Goal: Navigation & Orientation: Go to known website

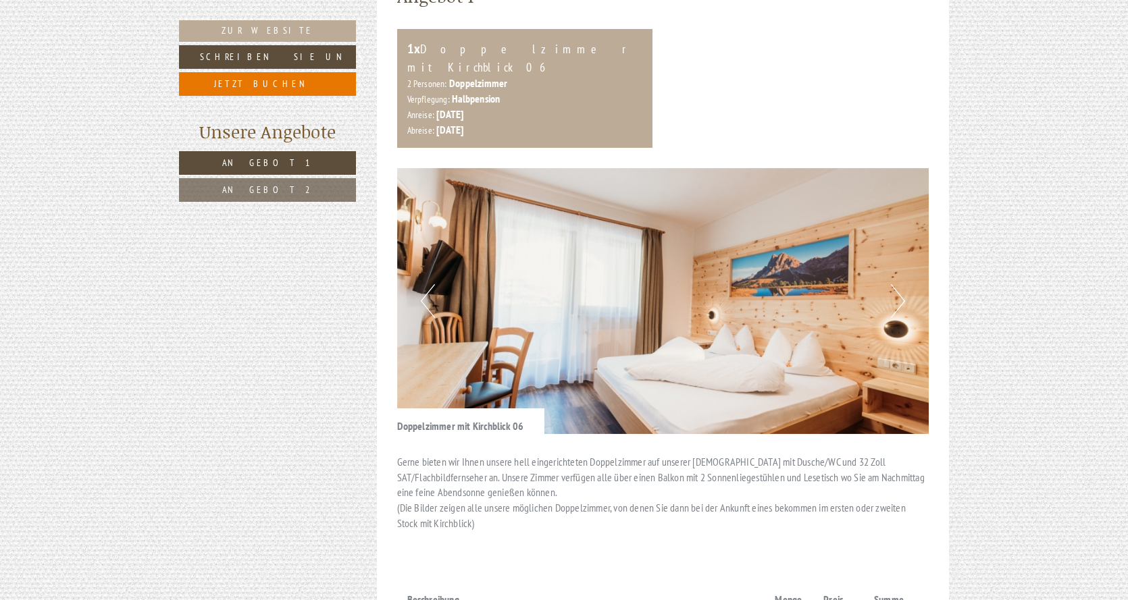
scroll to position [810, 0]
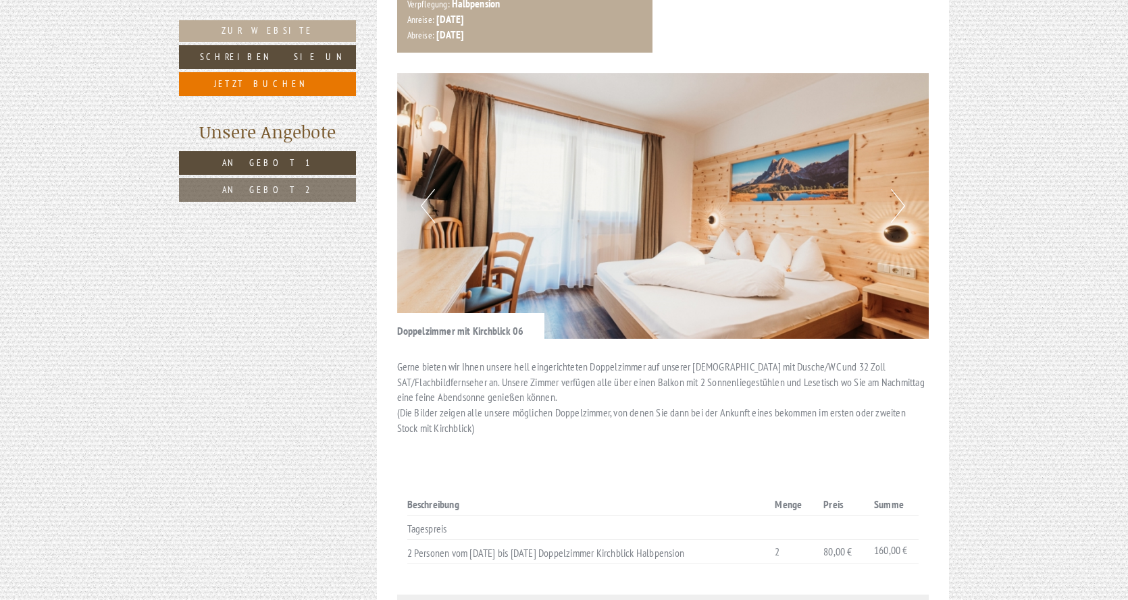
click at [902, 189] on button "Next" at bounding box center [898, 206] width 14 height 34
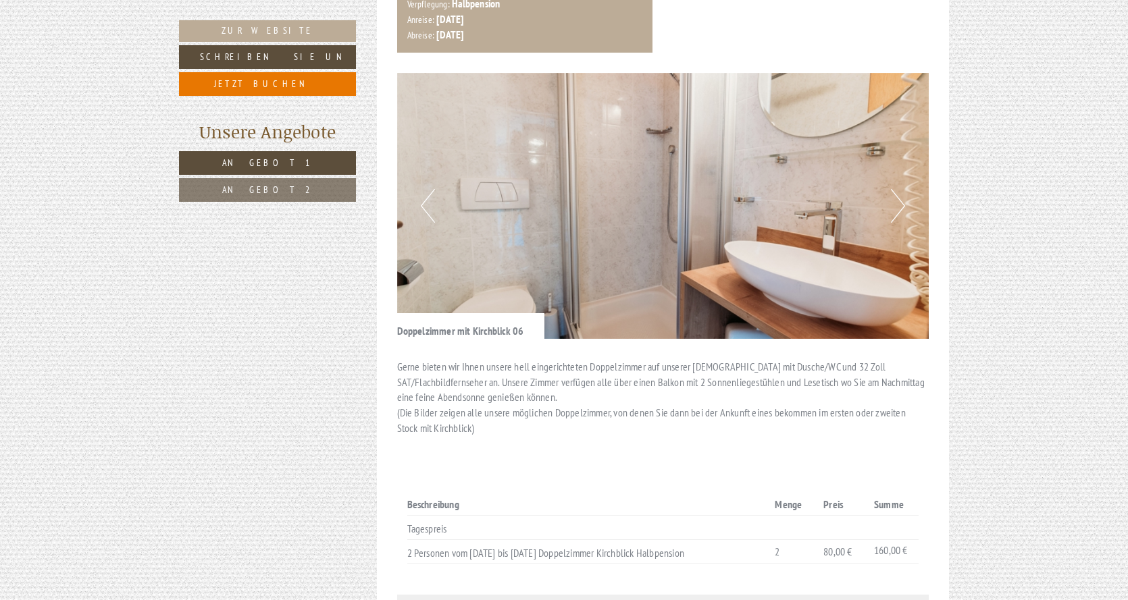
click at [902, 189] on button "Next" at bounding box center [898, 206] width 14 height 34
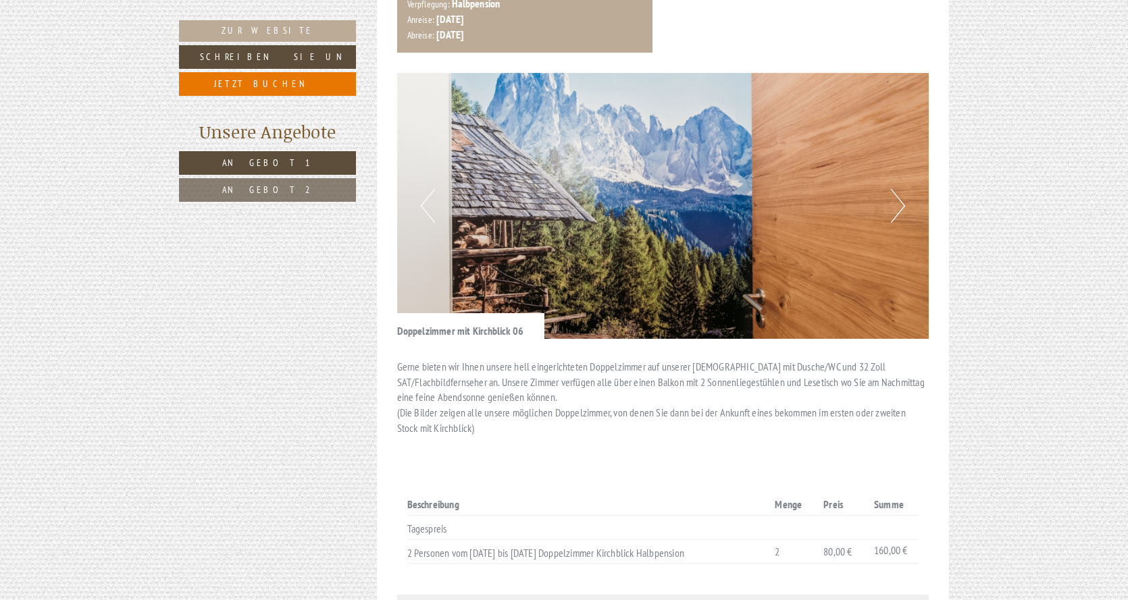
click at [902, 189] on button "Next" at bounding box center [898, 206] width 14 height 34
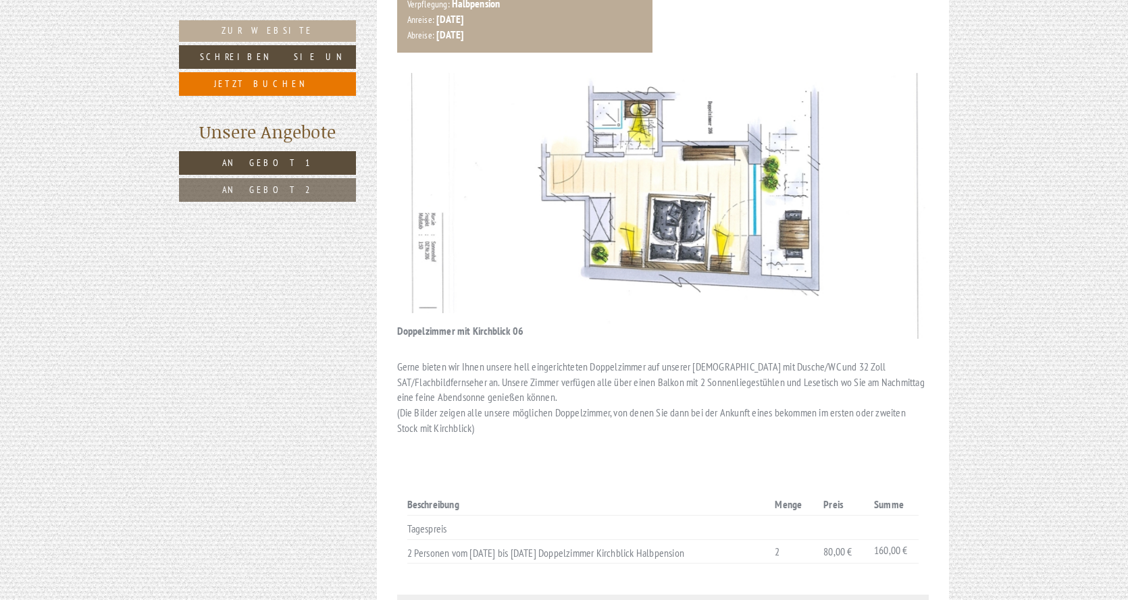
click at [902, 189] on button "Next" at bounding box center [898, 206] width 14 height 34
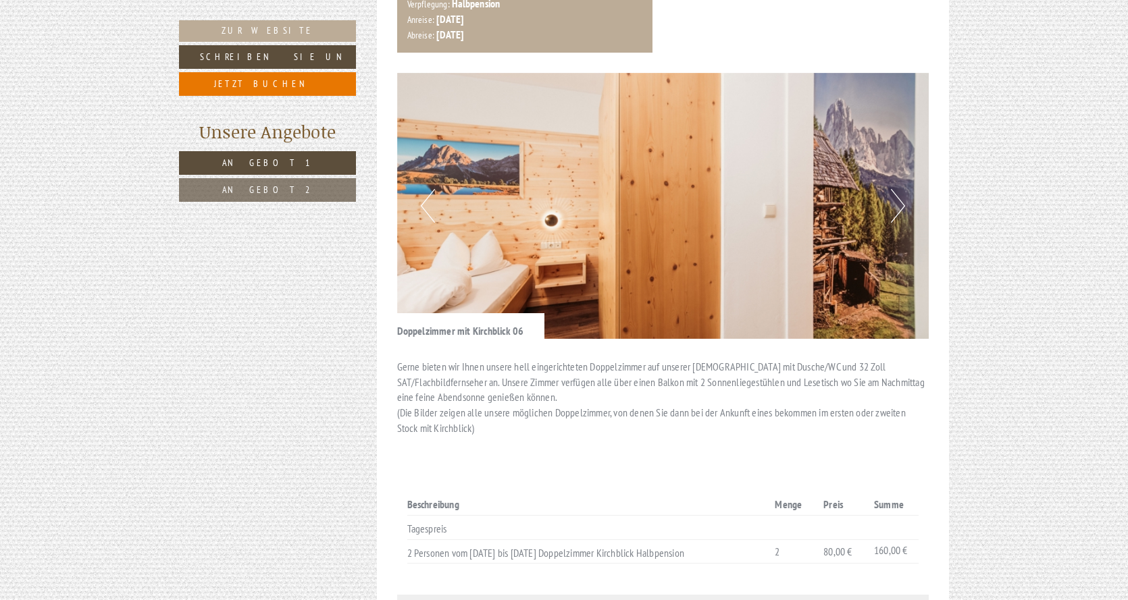
click at [902, 189] on button "Next" at bounding box center [898, 206] width 14 height 34
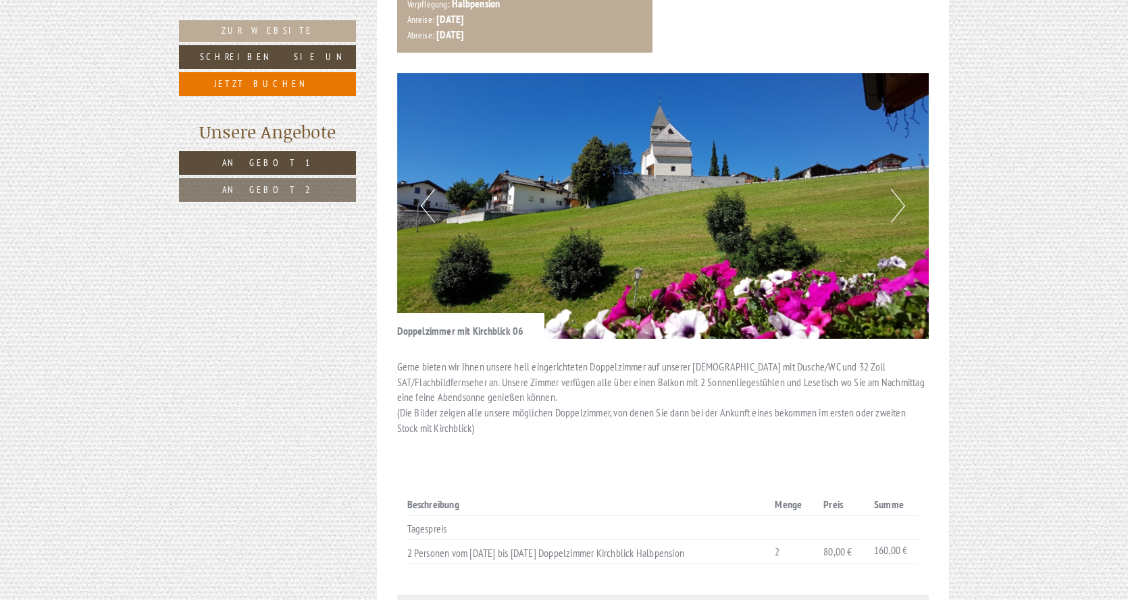
click at [902, 189] on button "Next" at bounding box center [898, 206] width 14 height 34
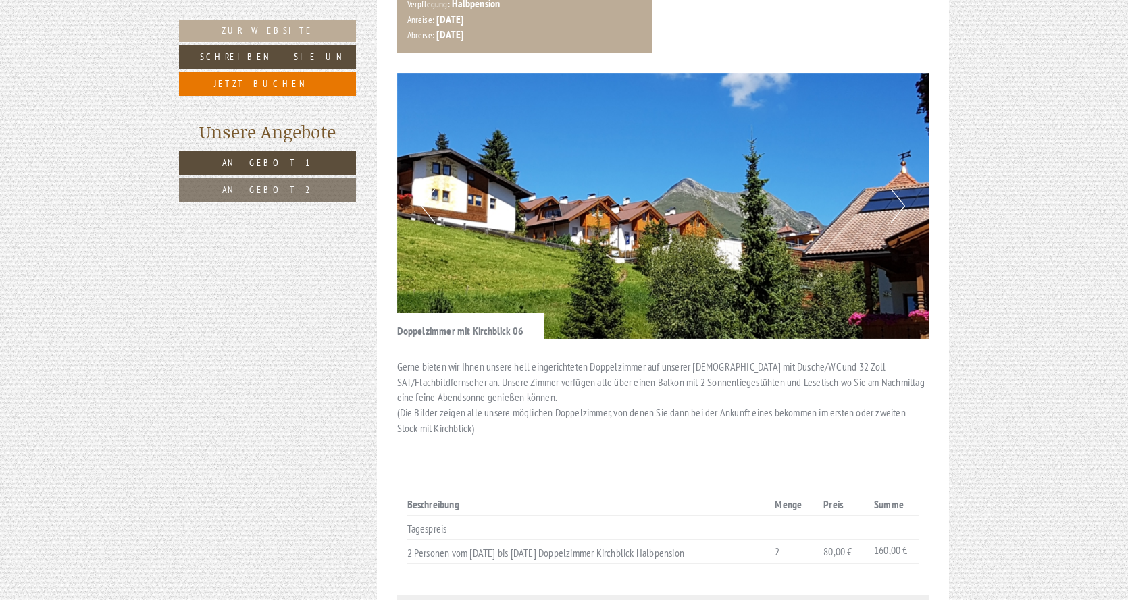
click at [902, 189] on button "Next" at bounding box center [898, 206] width 14 height 34
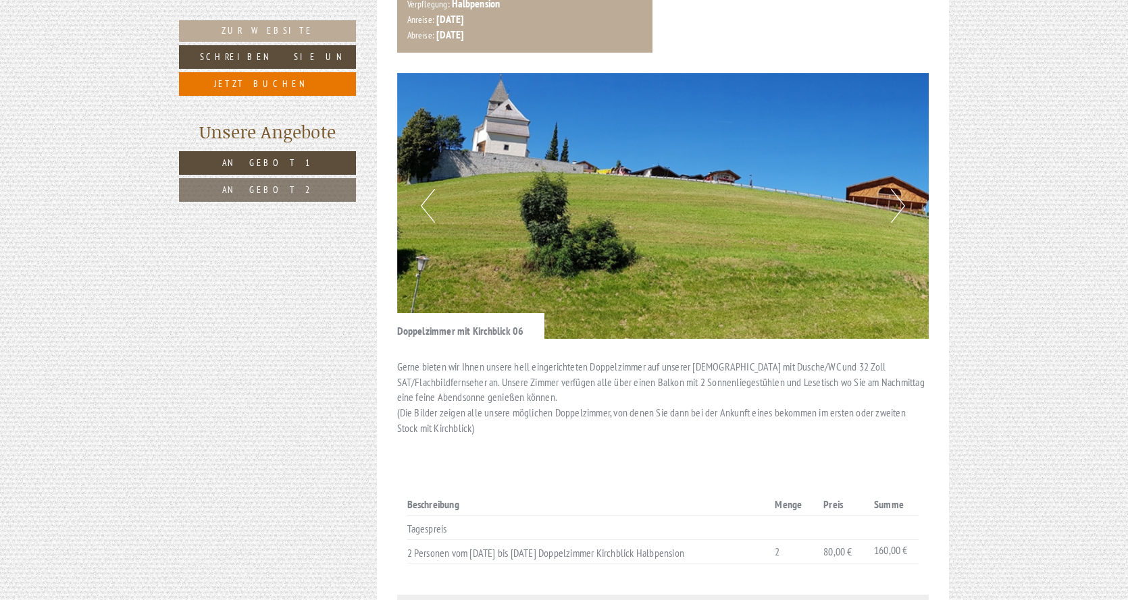
click at [902, 189] on button "Next" at bounding box center [898, 206] width 14 height 34
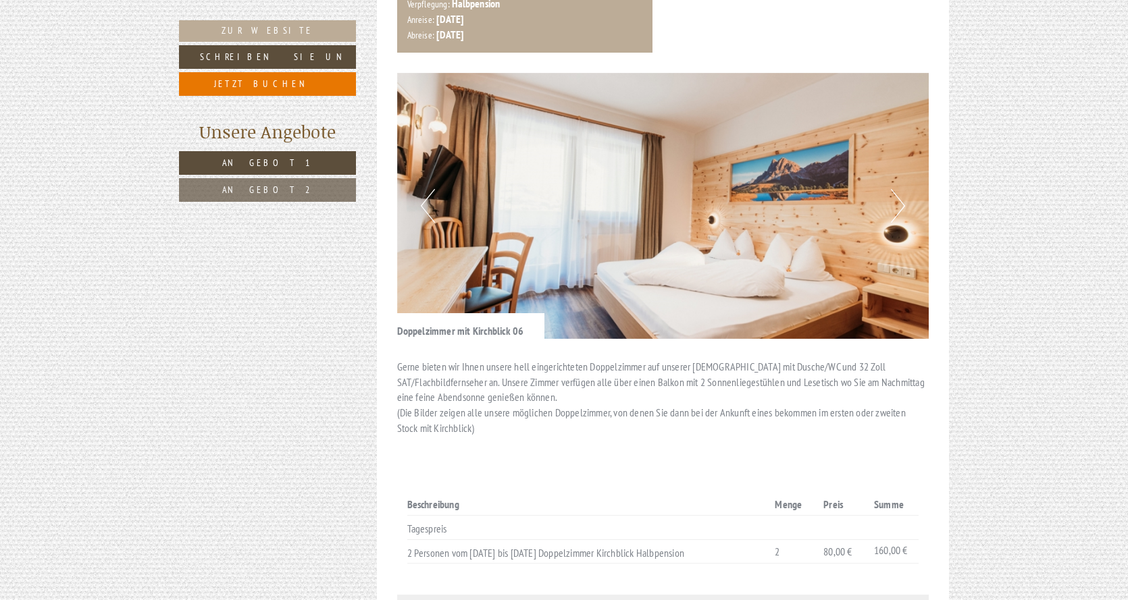
click at [902, 189] on button "Next" at bounding box center [898, 206] width 14 height 34
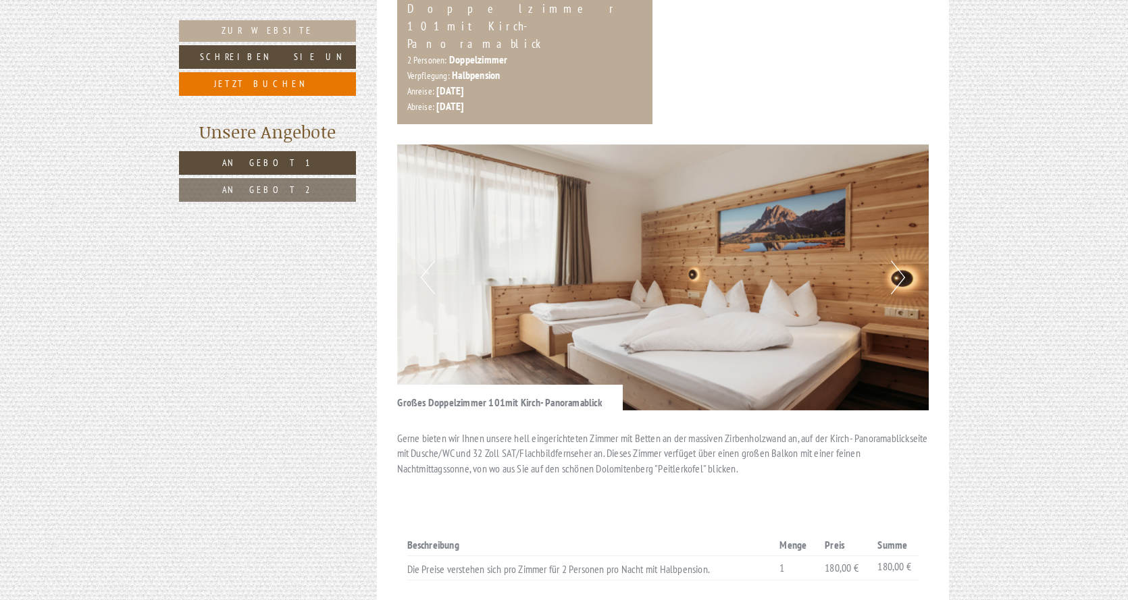
scroll to position [1689, 0]
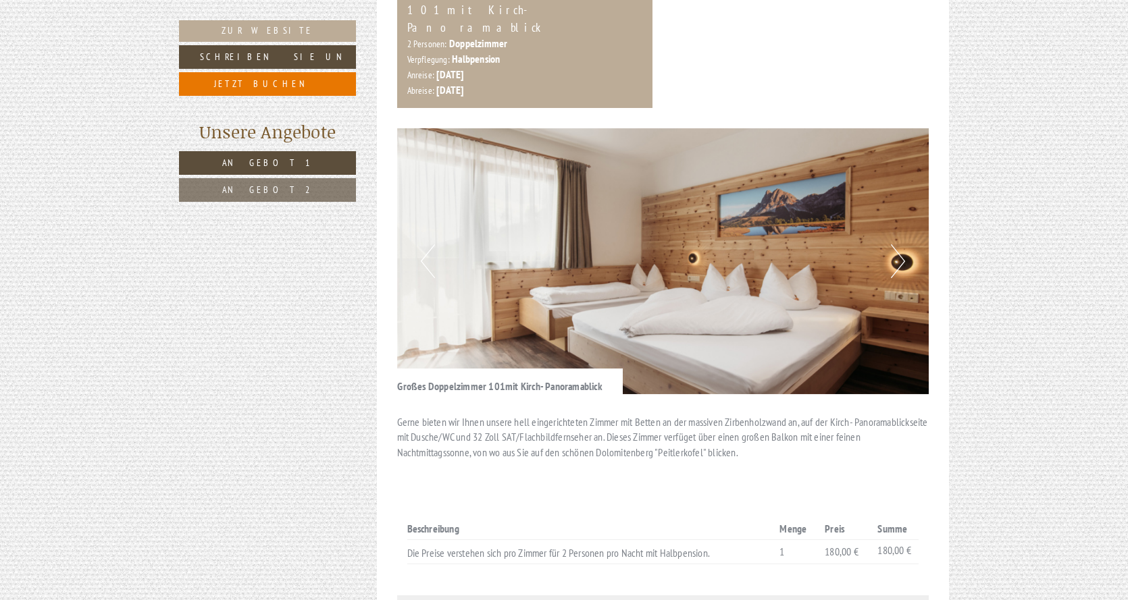
click at [904, 244] on button "Next" at bounding box center [898, 261] width 14 height 34
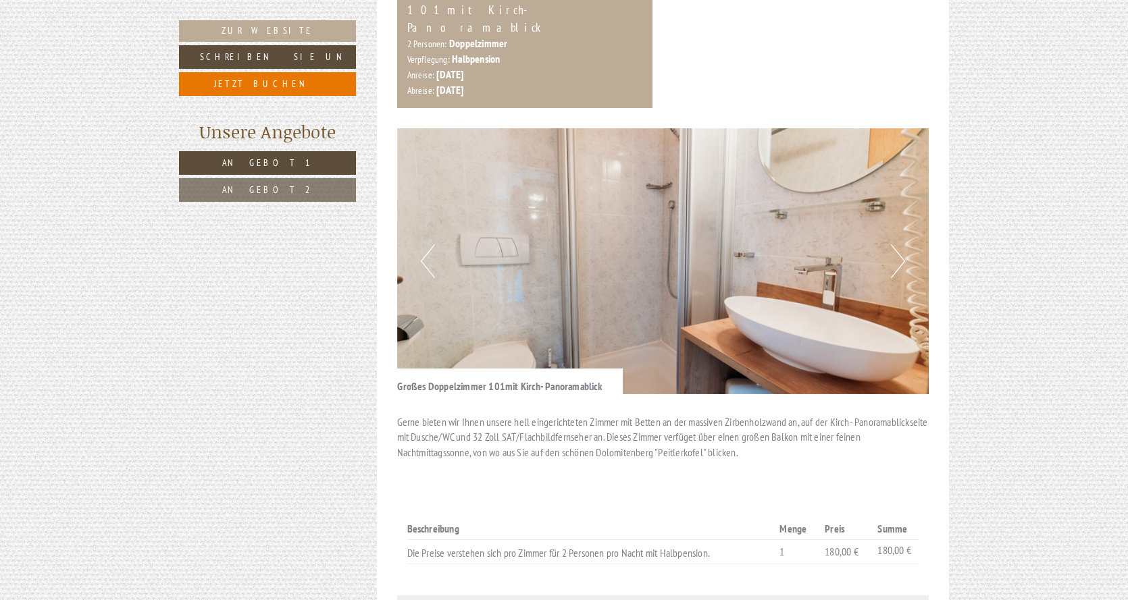
click at [904, 244] on button "Next" at bounding box center [898, 261] width 14 height 34
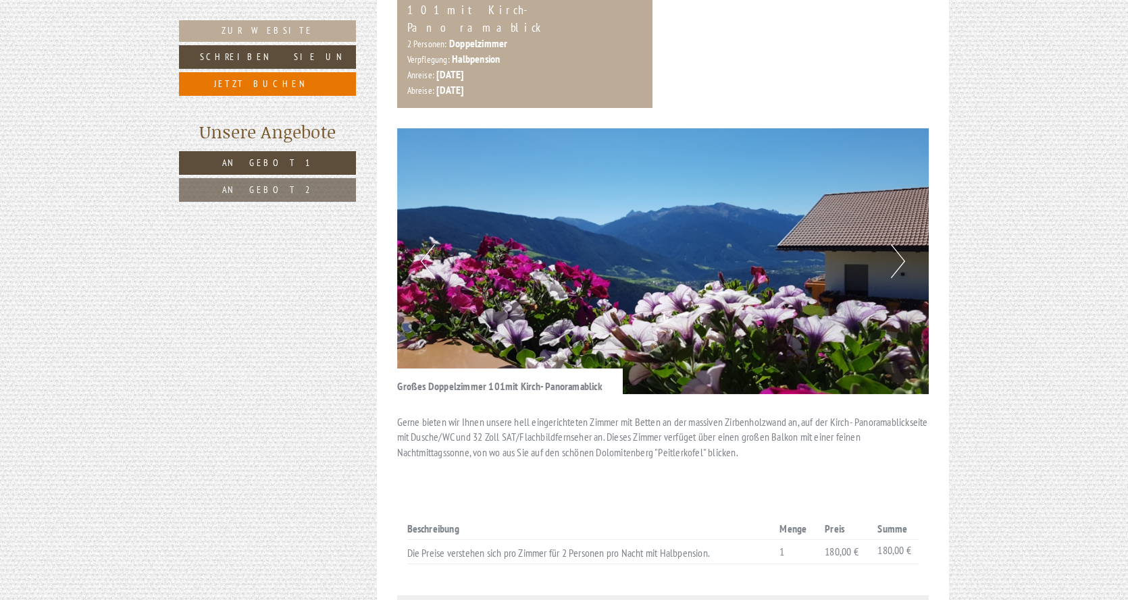
click at [904, 244] on button "Next" at bounding box center [898, 261] width 14 height 34
click at [899, 244] on button "Next" at bounding box center [898, 261] width 14 height 34
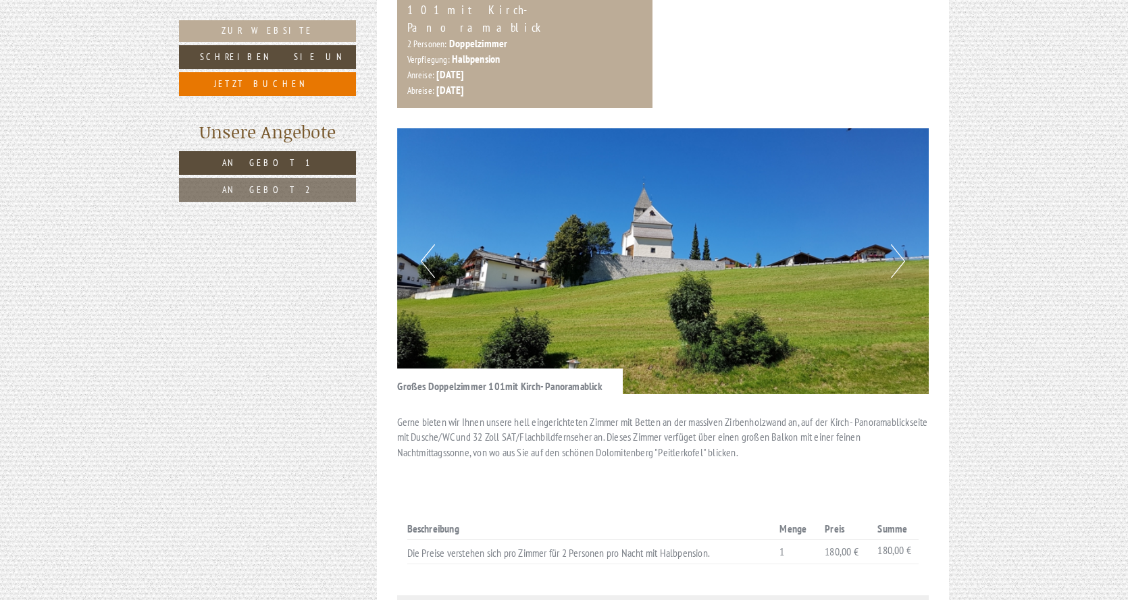
click at [899, 244] on button "Next" at bounding box center [898, 261] width 14 height 34
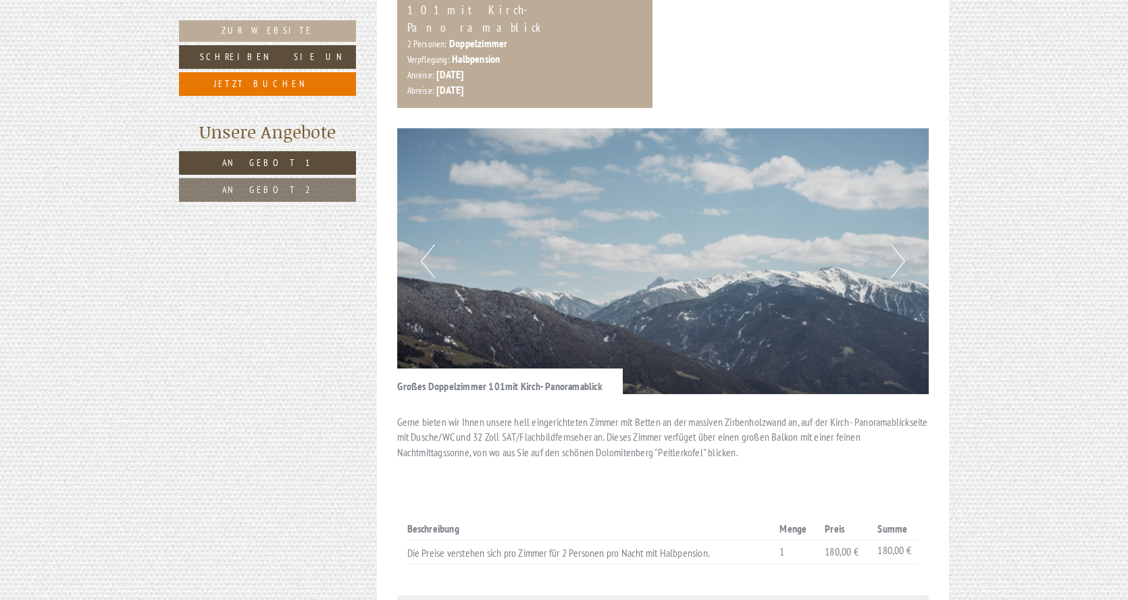
click at [899, 244] on button "Next" at bounding box center [898, 261] width 14 height 34
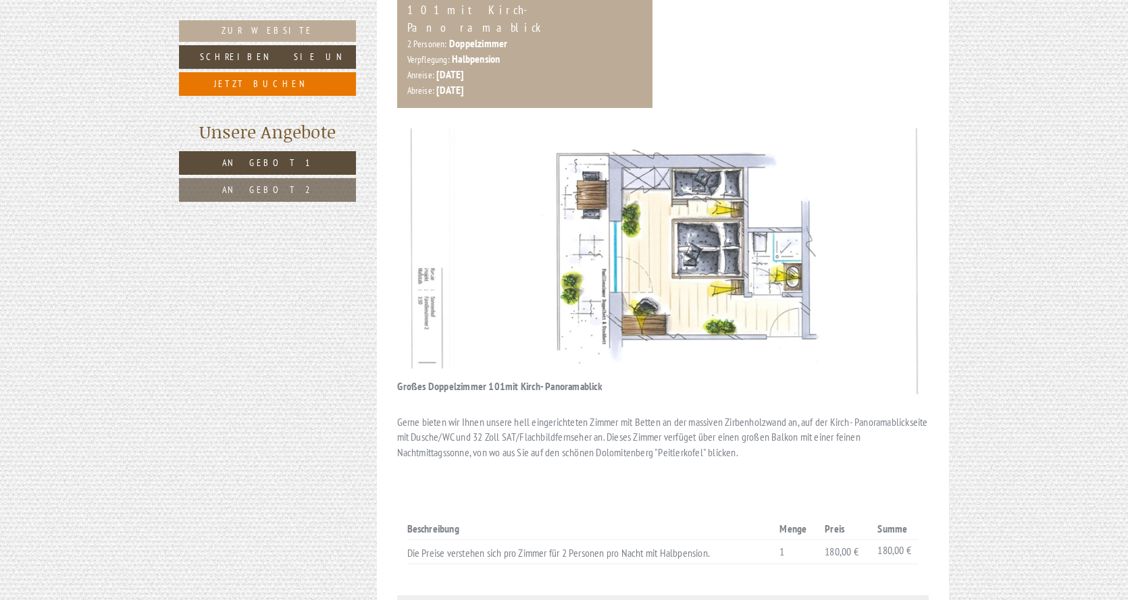
click at [899, 244] on button "Next" at bounding box center [898, 261] width 14 height 34
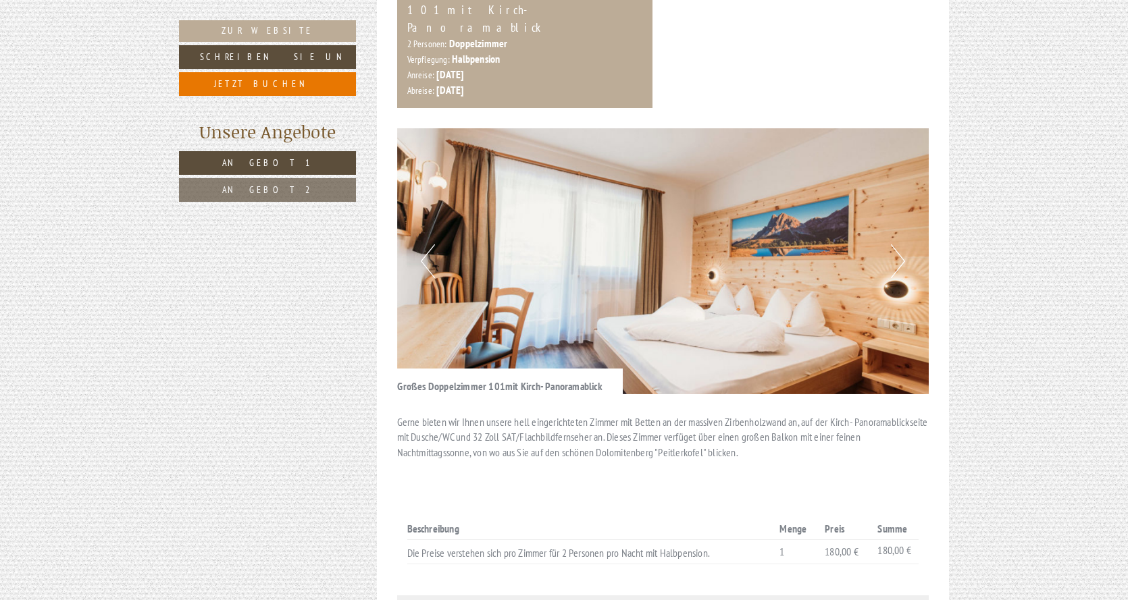
click at [899, 244] on button "Next" at bounding box center [898, 261] width 14 height 34
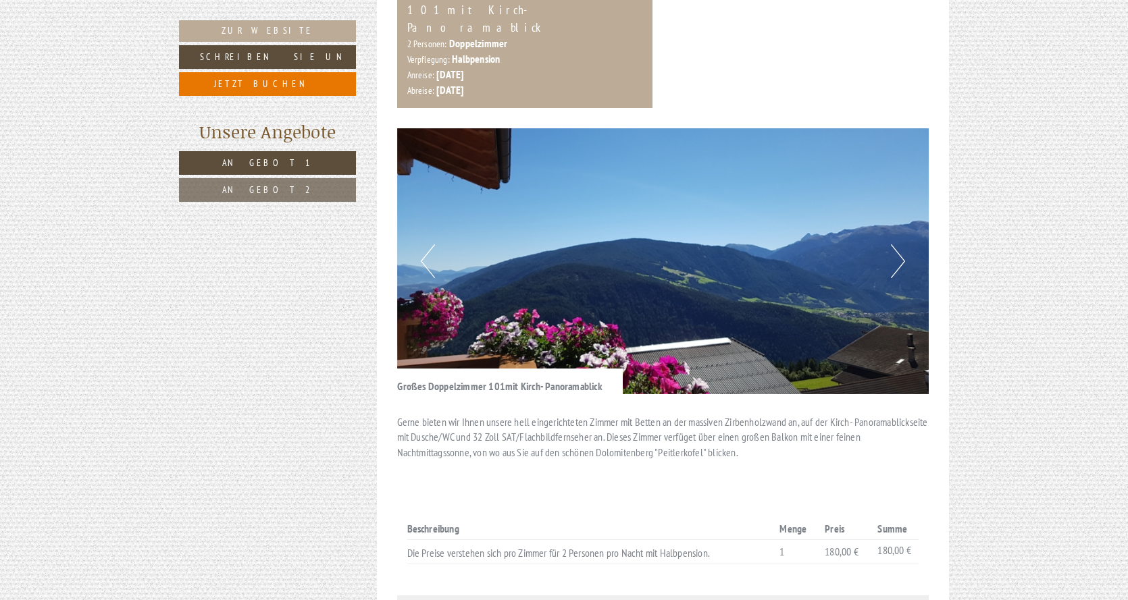
click at [899, 244] on button "Next" at bounding box center [898, 261] width 14 height 34
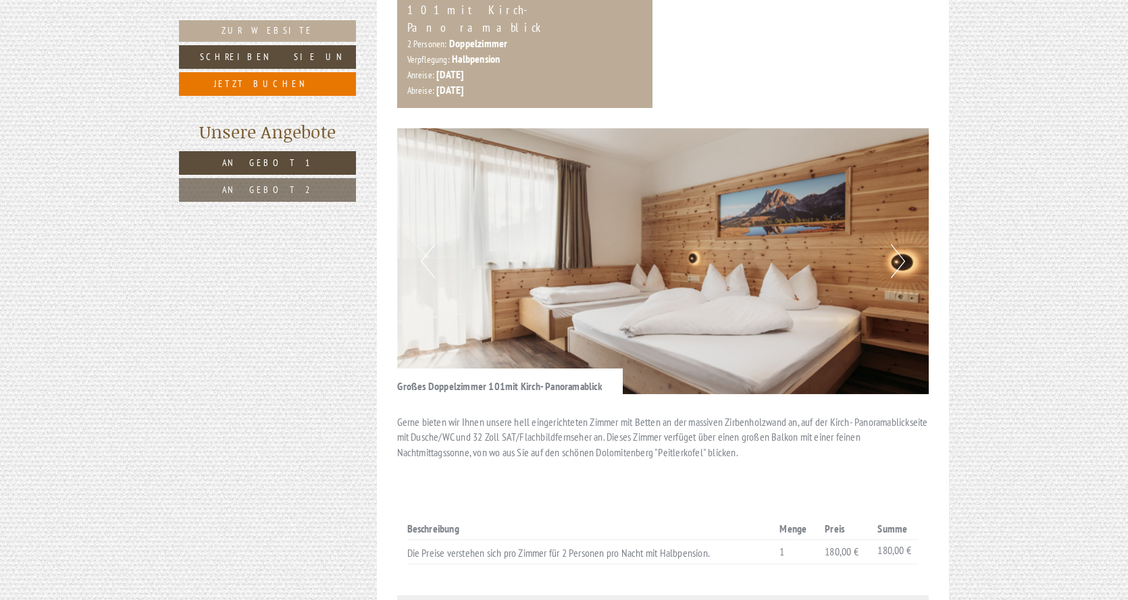
click at [900, 244] on button "Next" at bounding box center [898, 261] width 14 height 34
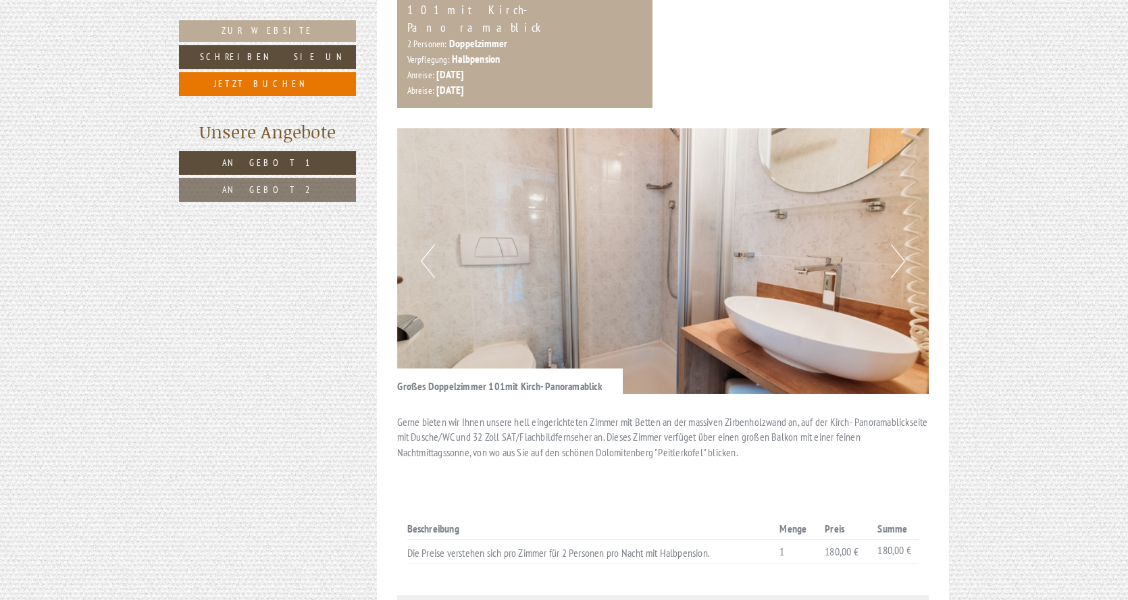
click at [900, 244] on button "Next" at bounding box center [898, 261] width 14 height 34
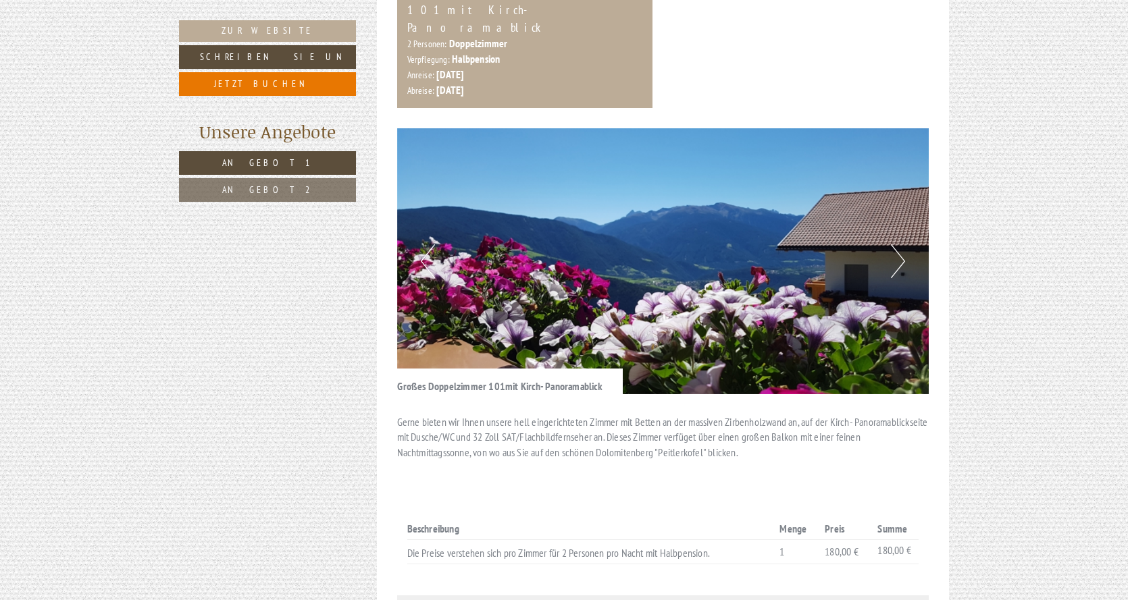
click at [900, 244] on button "Next" at bounding box center [898, 261] width 14 height 34
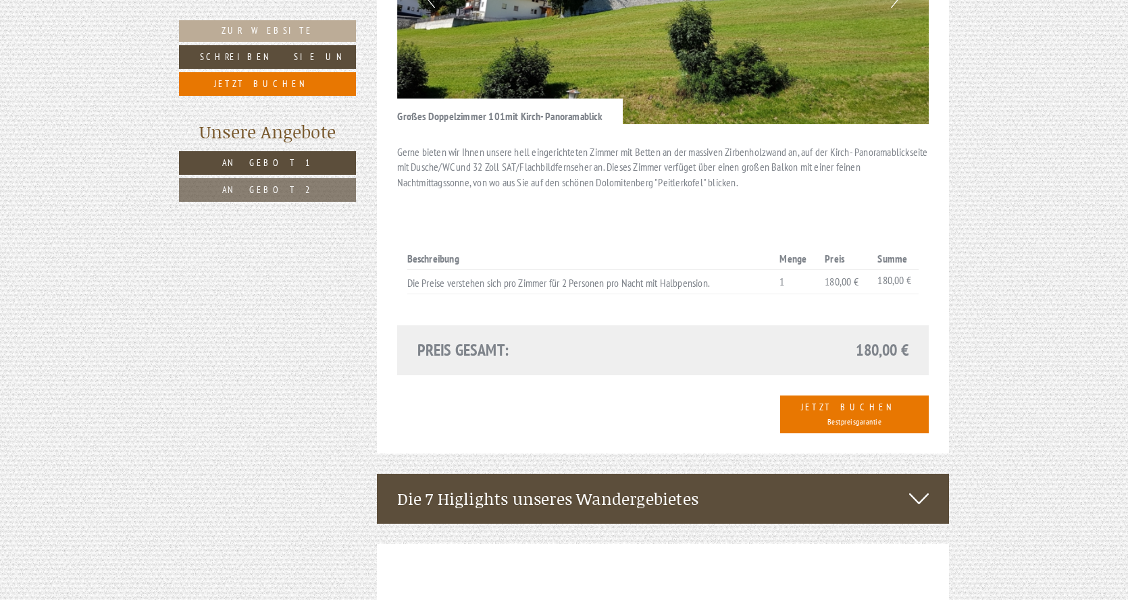
scroll to position [1756, 0]
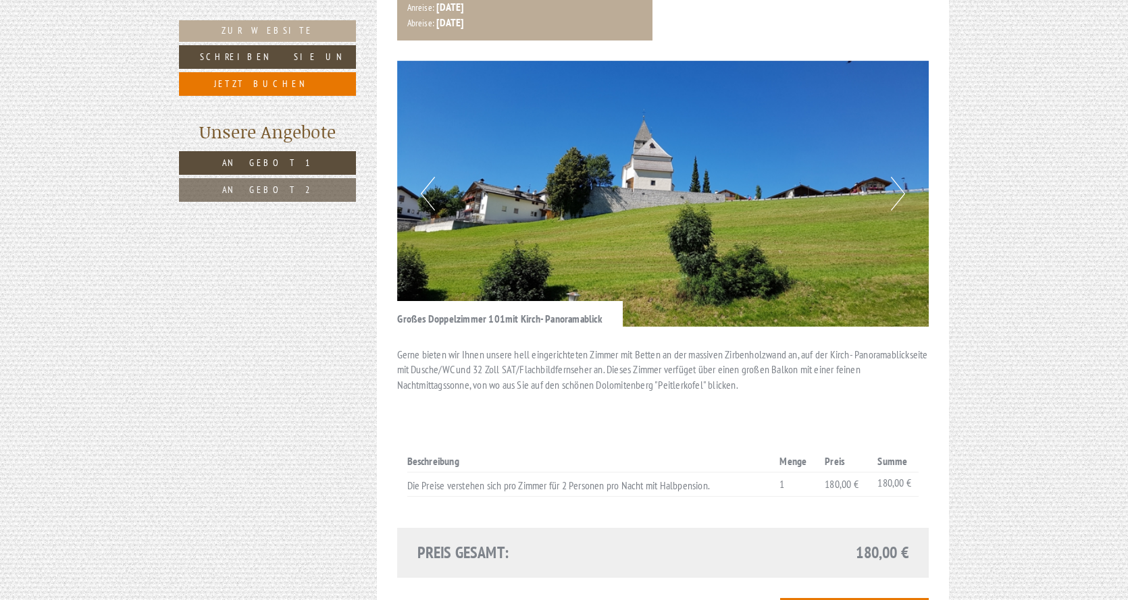
click at [906, 140] on img at bounding box center [663, 194] width 532 height 266
click at [900, 177] on button "Next" at bounding box center [898, 194] width 14 height 34
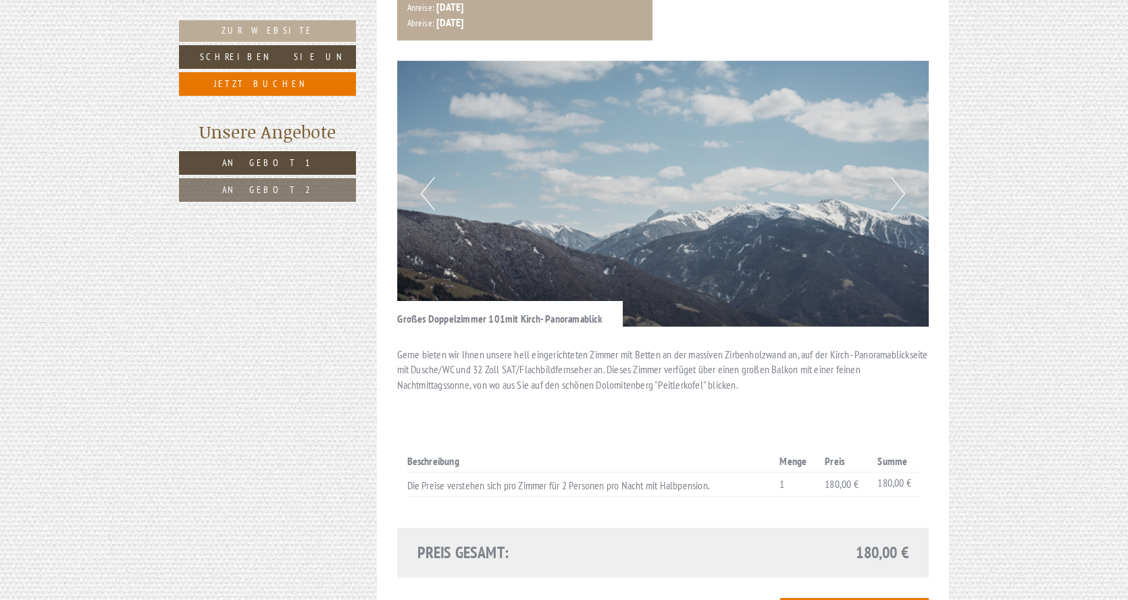
click at [900, 177] on button "Next" at bounding box center [898, 194] width 14 height 34
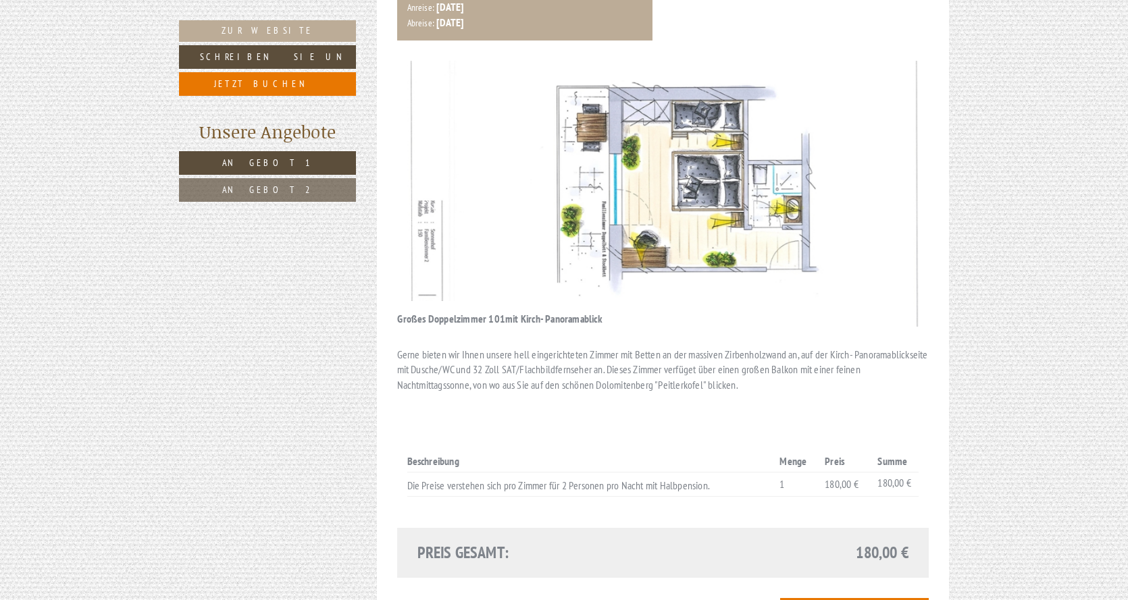
click at [900, 177] on button "Next" at bounding box center [898, 194] width 14 height 34
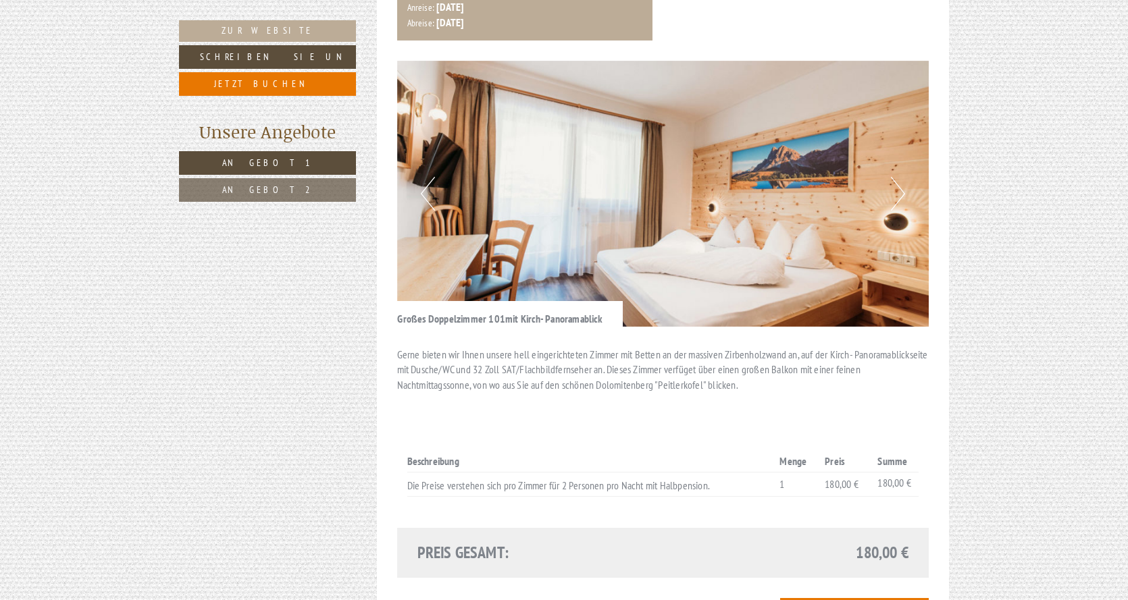
click at [900, 177] on button "Next" at bounding box center [898, 194] width 14 height 34
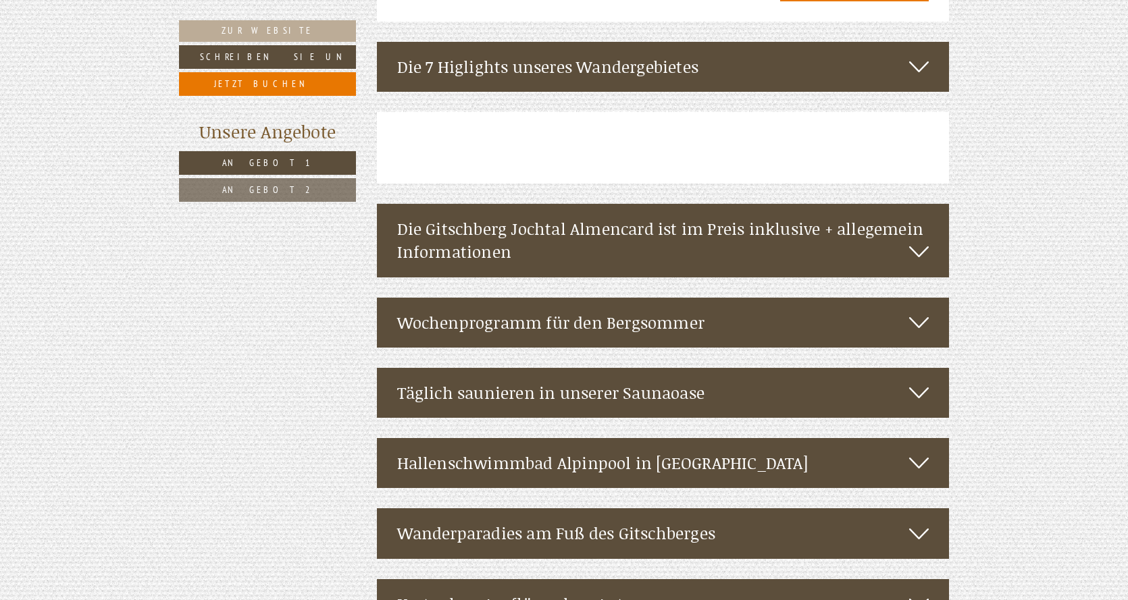
scroll to position [2431, 0]
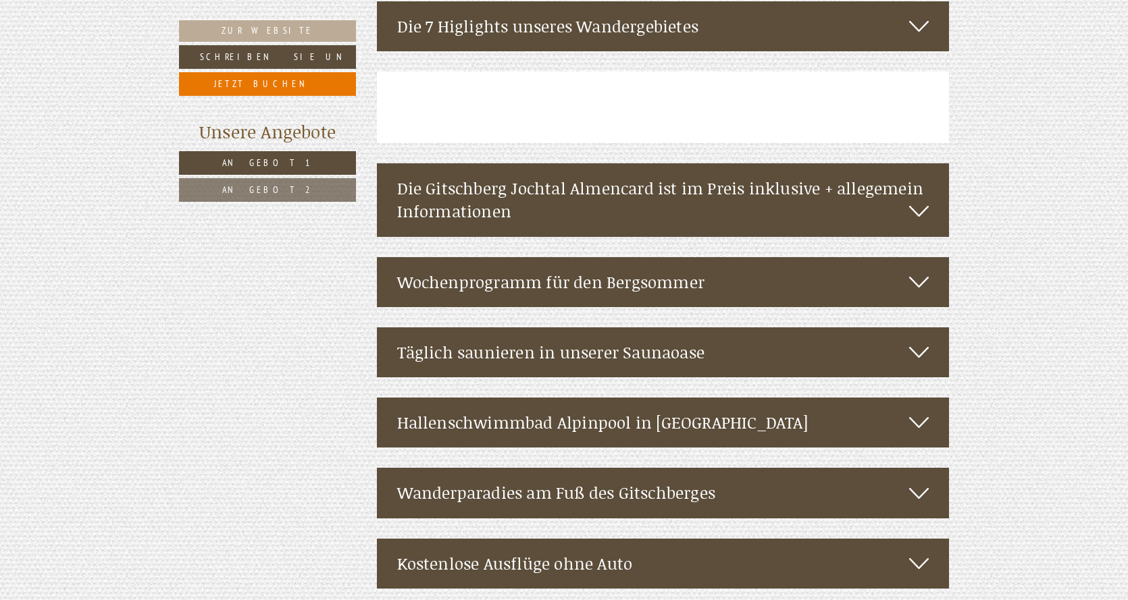
click at [913, 200] on icon at bounding box center [919, 211] width 20 height 23
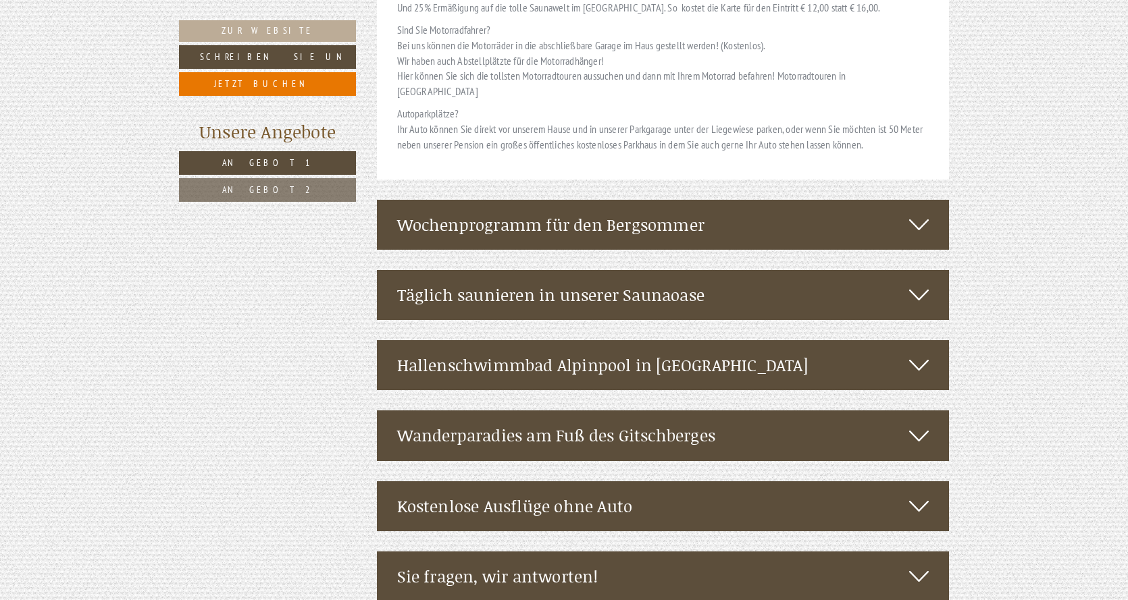
scroll to position [3445, 0]
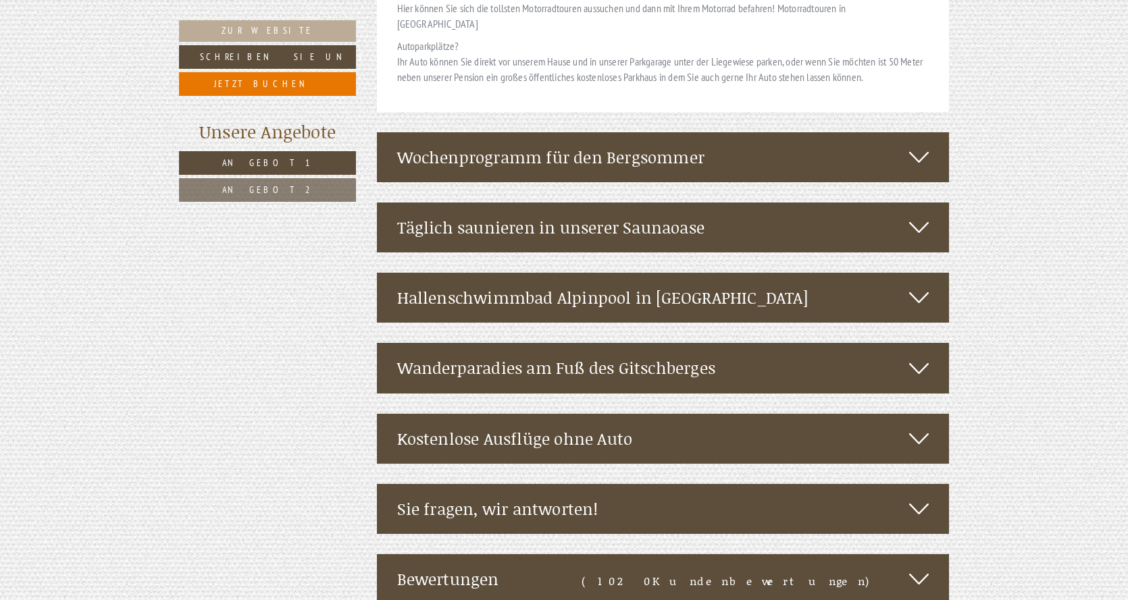
click at [918, 216] on icon at bounding box center [919, 227] width 20 height 23
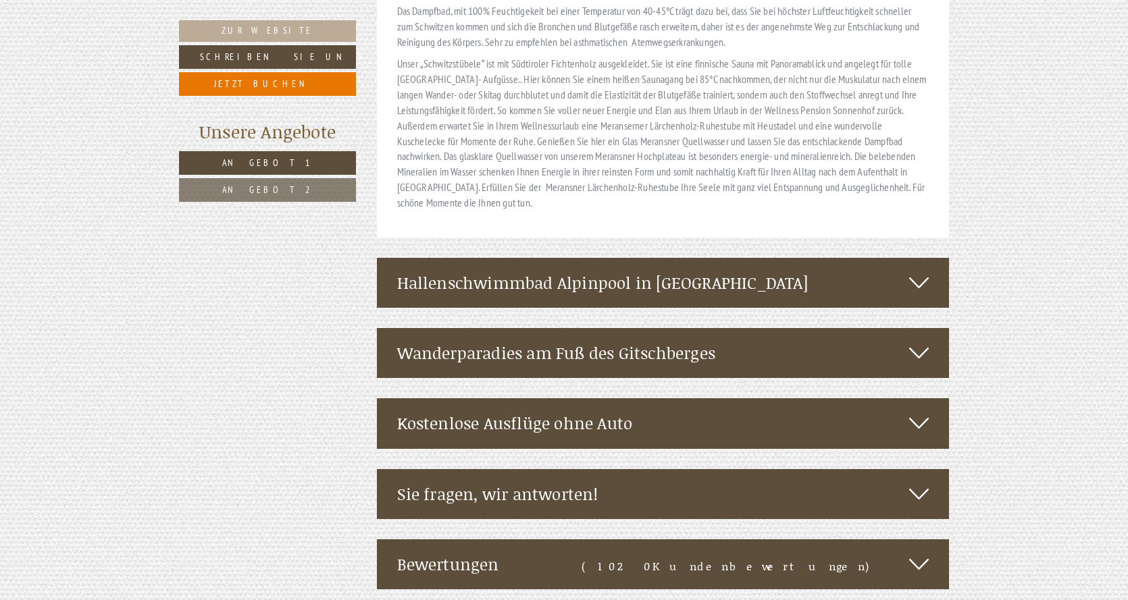
scroll to position [4795, 0]
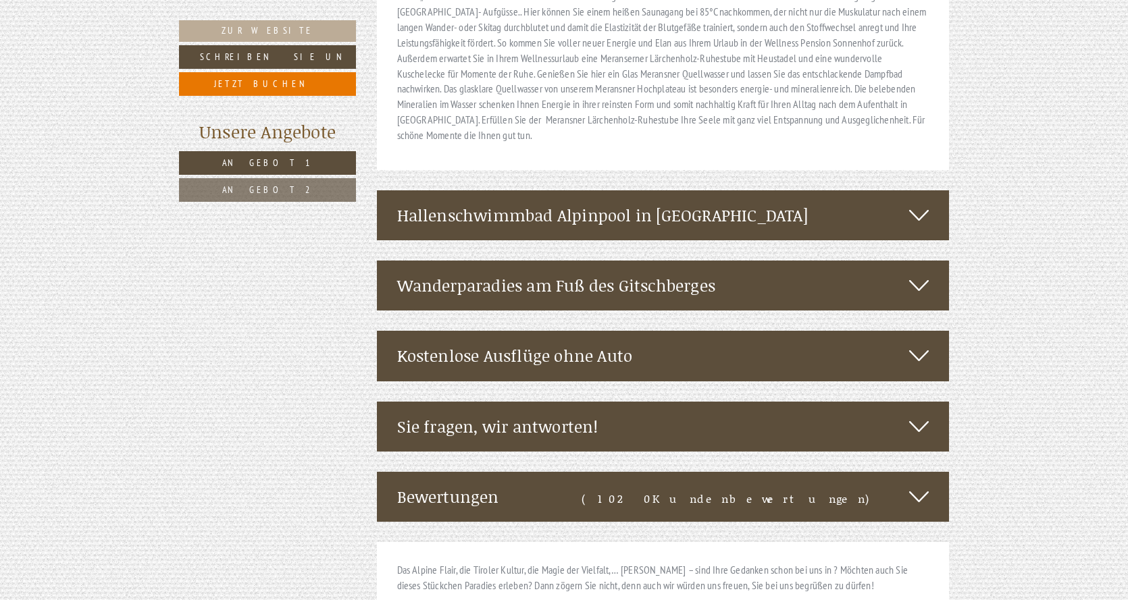
click at [851, 331] on div "Kostenlose Ausflüge ohne Auto" at bounding box center [663, 356] width 573 height 50
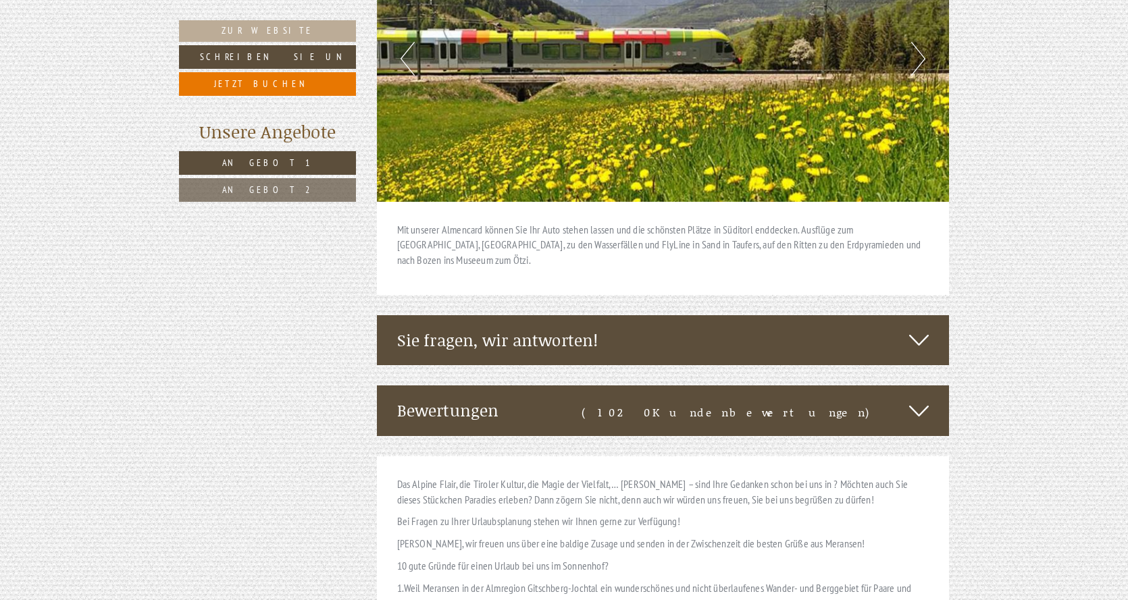
scroll to position [5268, 0]
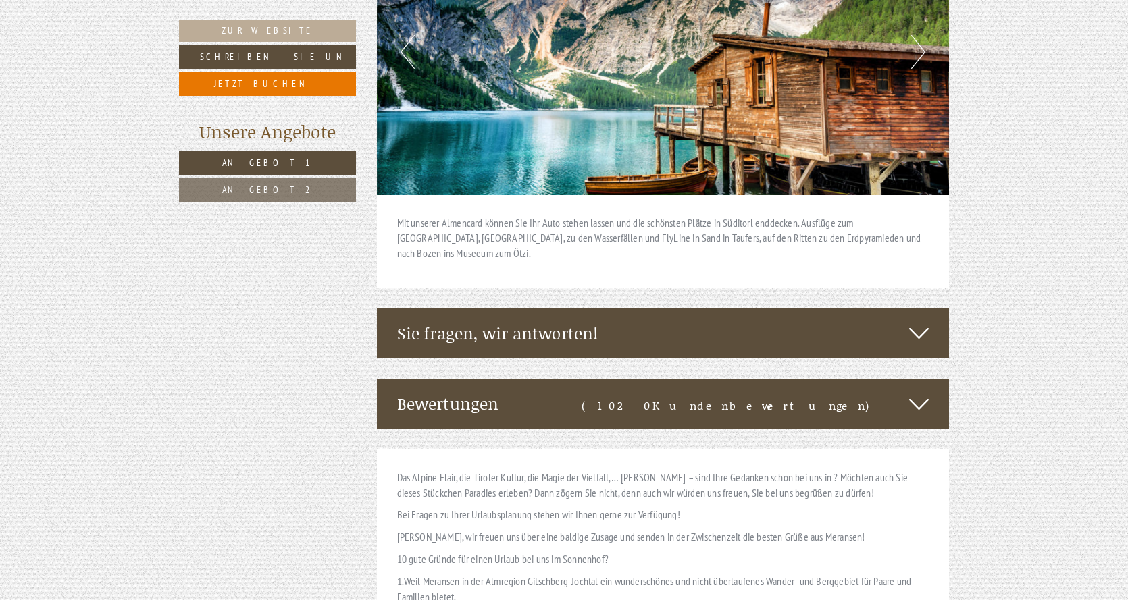
click at [904, 309] on div "Sie fragen, wir antworten!" at bounding box center [663, 334] width 573 height 50
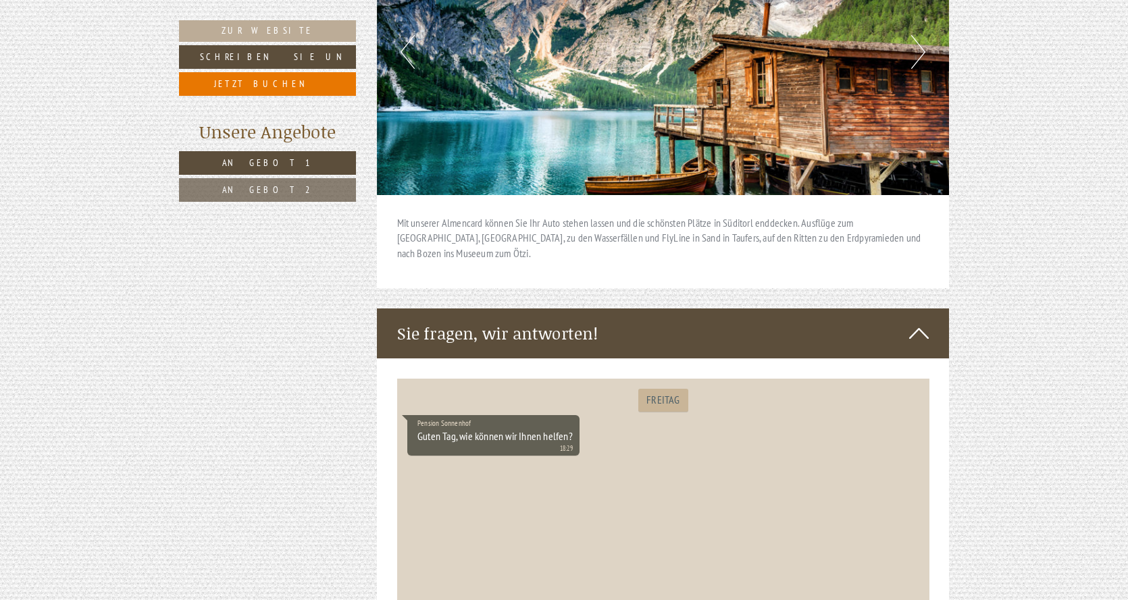
click at [919, 322] on icon at bounding box center [919, 333] width 20 height 23
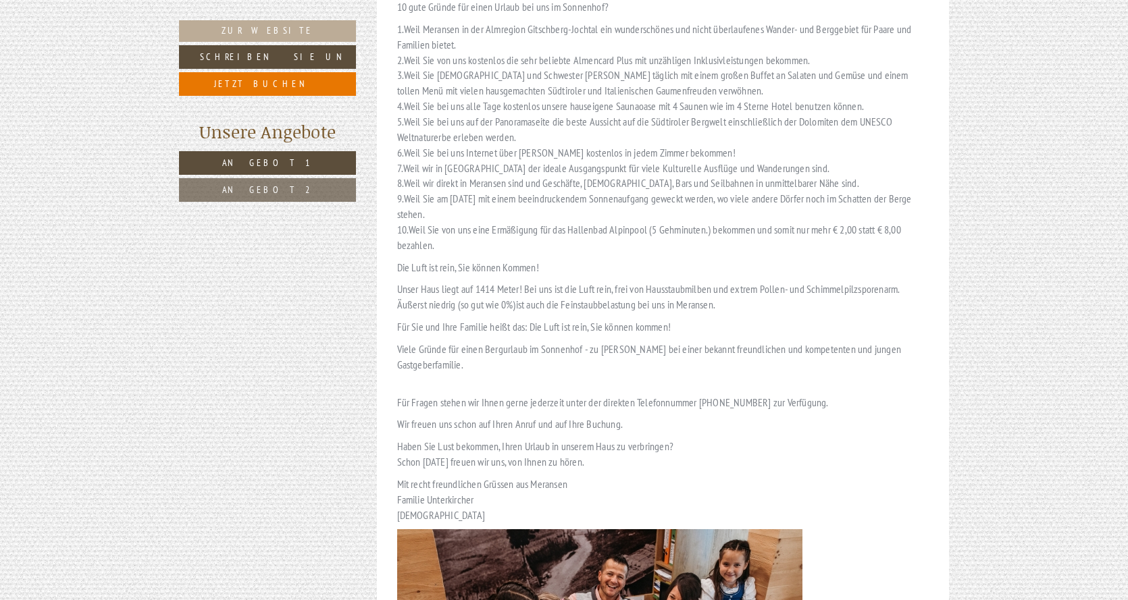
scroll to position [5944, 0]
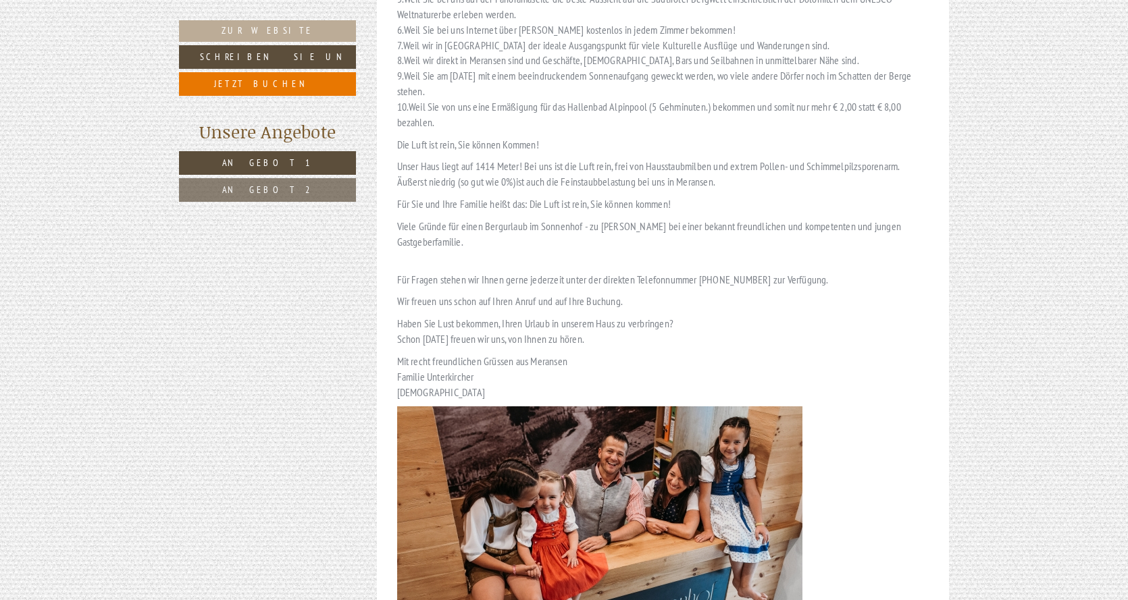
click at [303, 194] on link "Angebot 2" at bounding box center [267, 190] width 177 height 24
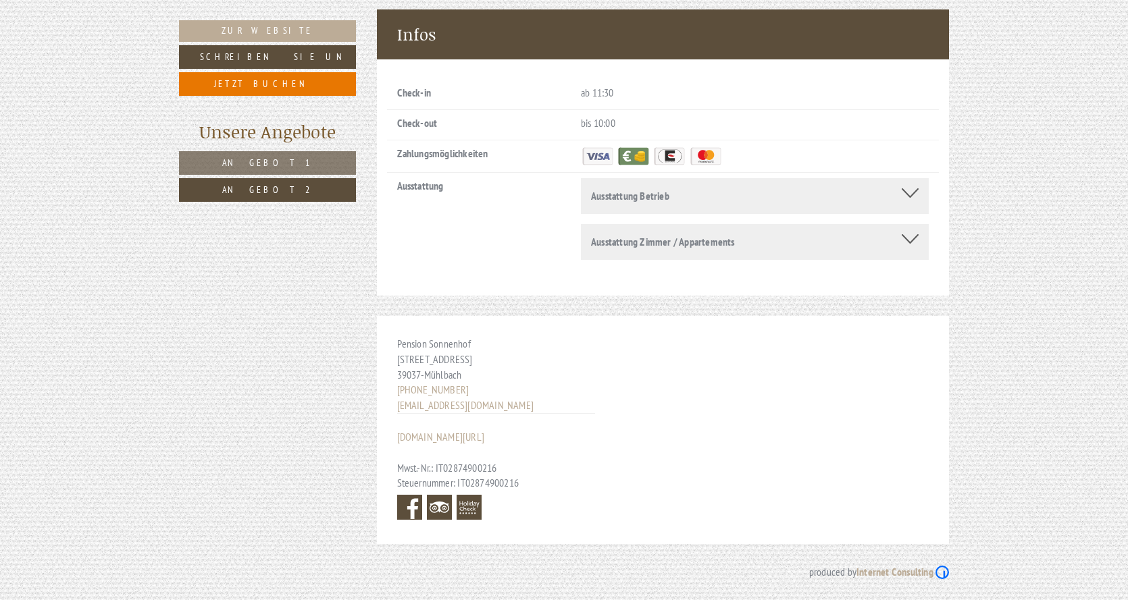
scroll to position [656, 0]
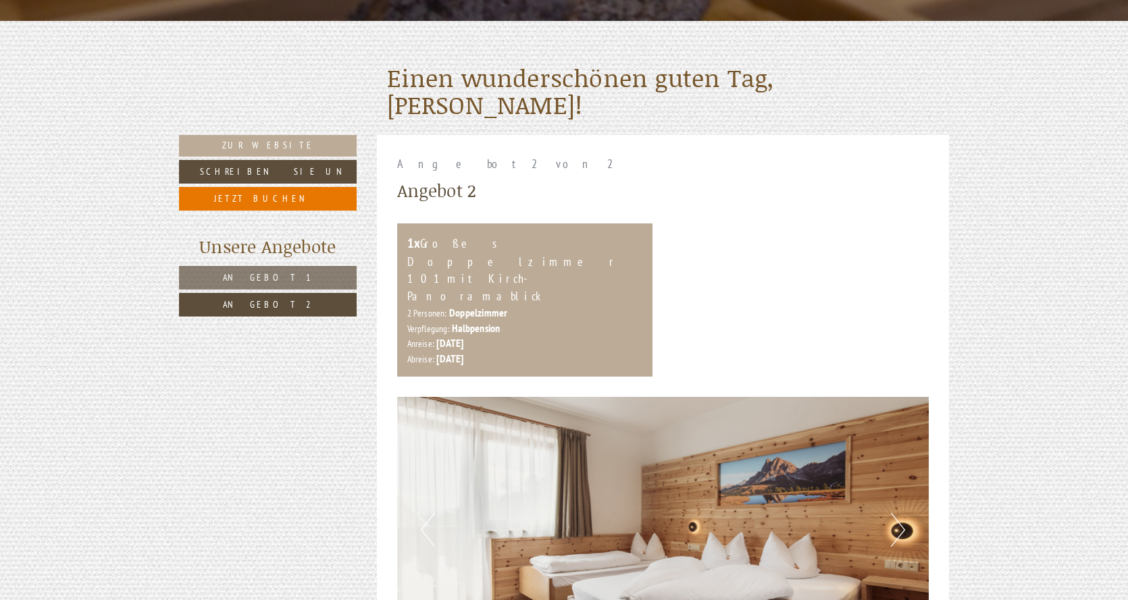
click at [325, 278] on link "Angebot 1" at bounding box center [268, 278] width 178 height 24
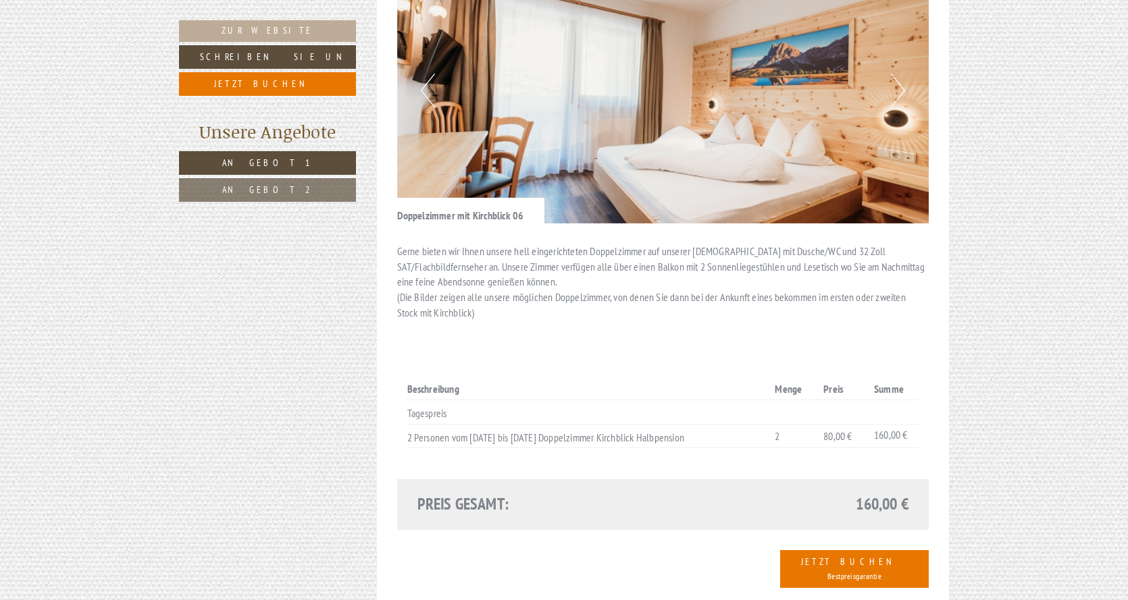
scroll to position [858, 0]
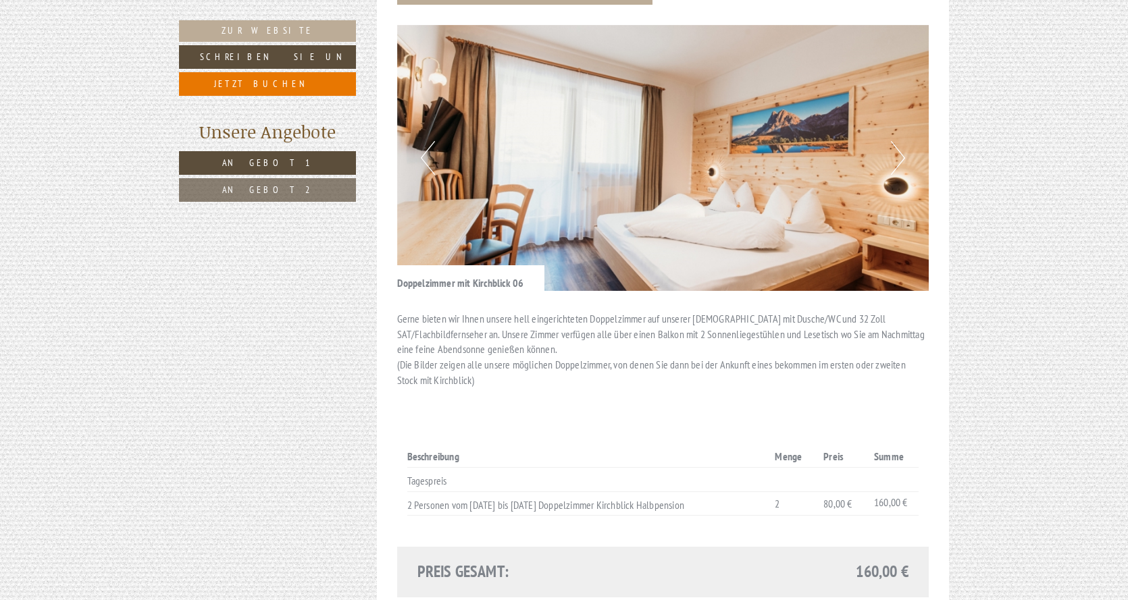
click at [899, 141] on button "Next" at bounding box center [898, 158] width 14 height 34
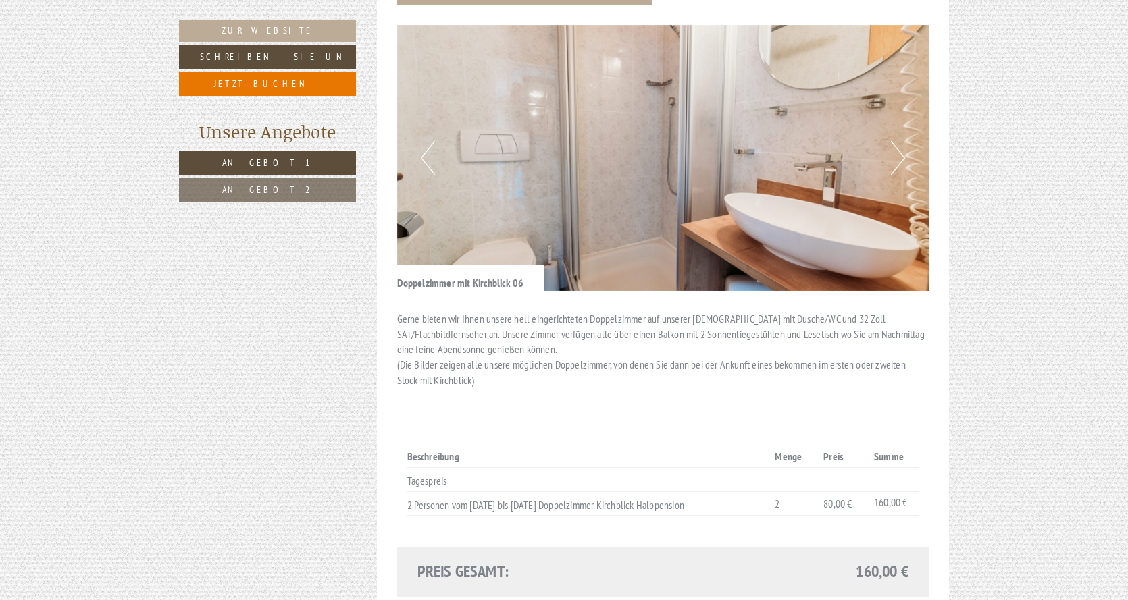
click at [899, 141] on button "Next" at bounding box center [898, 158] width 14 height 34
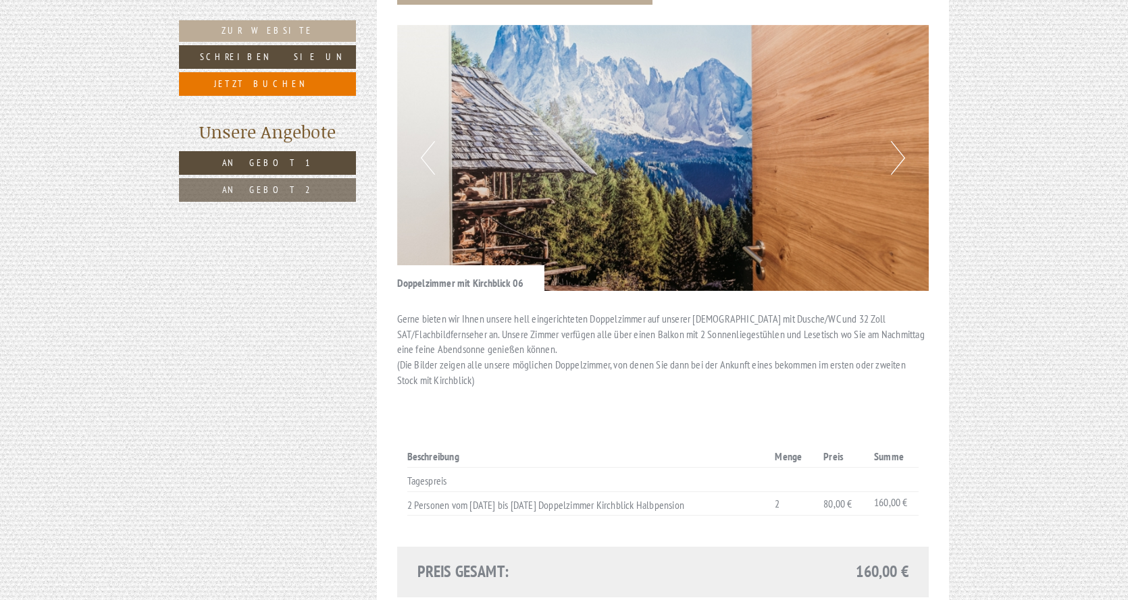
click at [899, 141] on button "Next" at bounding box center [898, 158] width 14 height 34
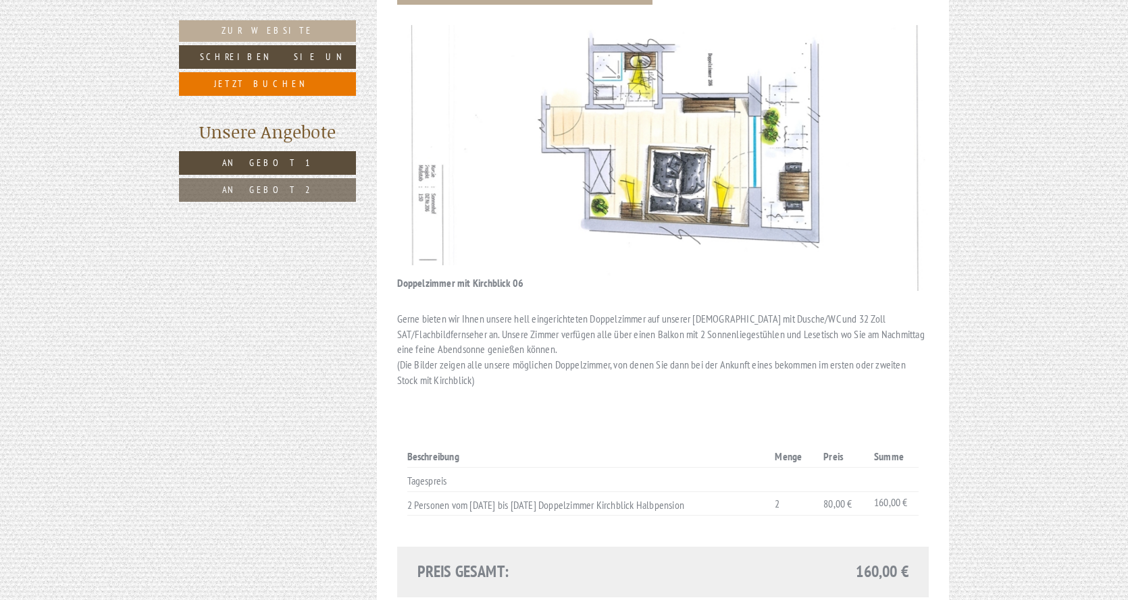
click at [899, 141] on button "Next" at bounding box center [898, 158] width 14 height 34
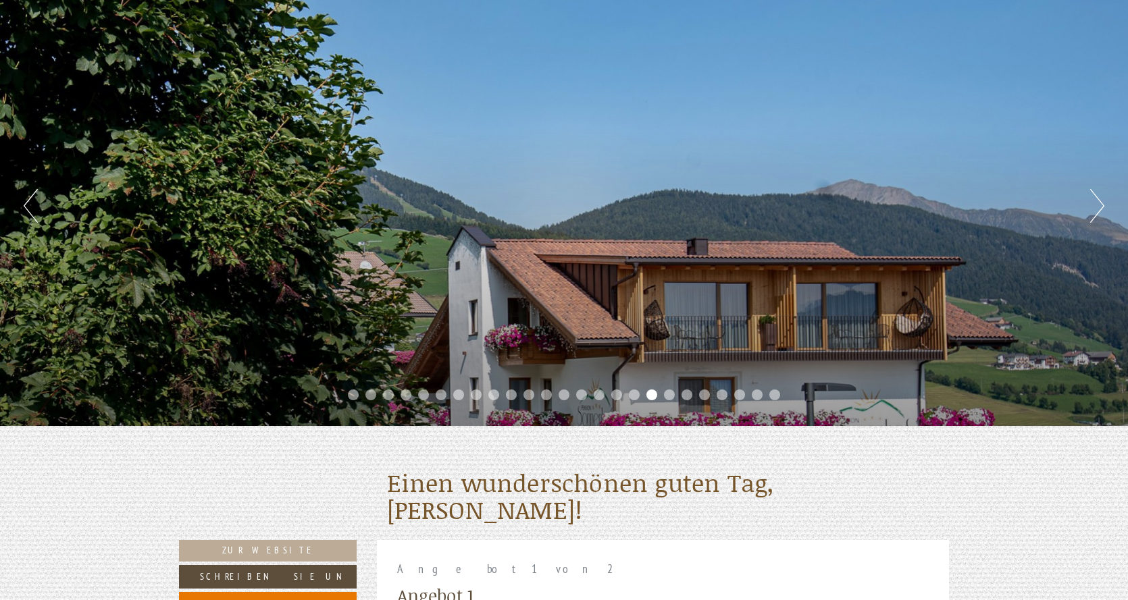
scroll to position [0, 0]
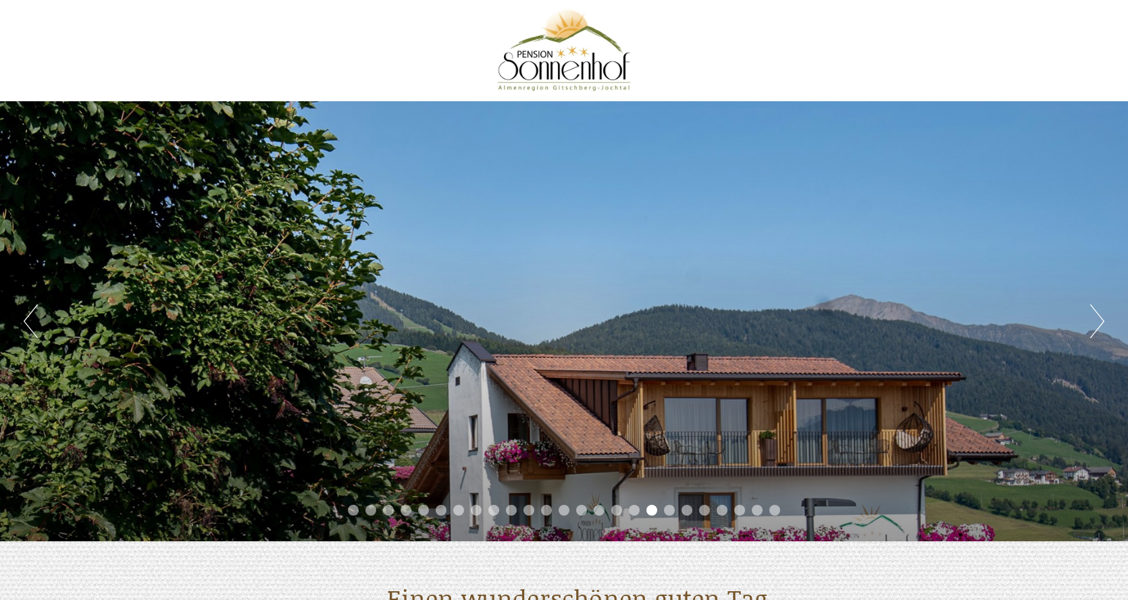
click at [559, 45] on div at bounding box center [564, 51] width 756 height 88
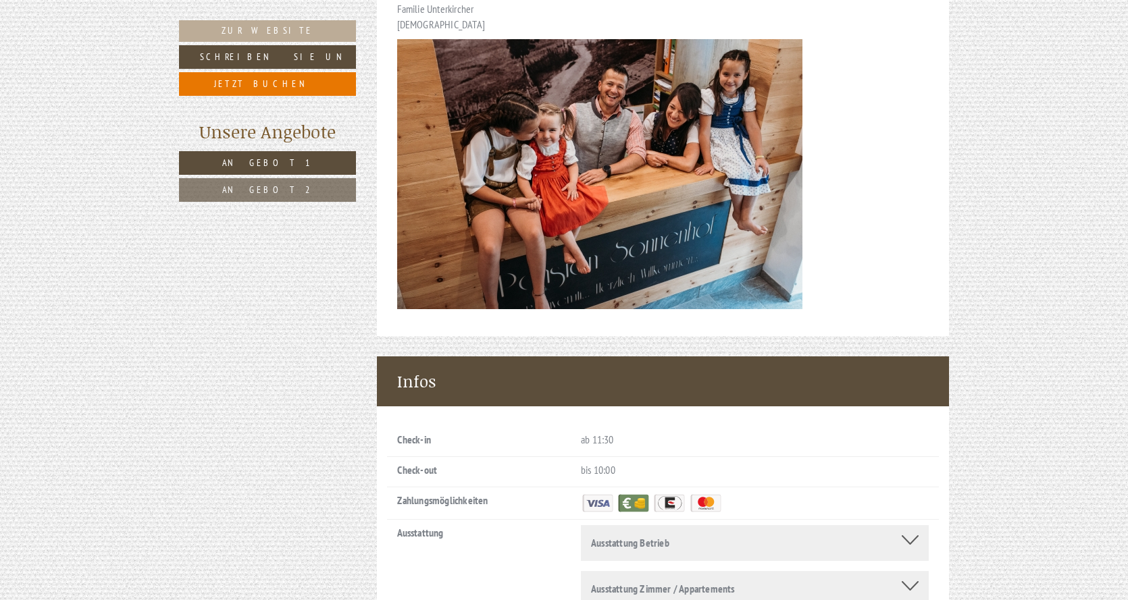
scroll to position [5673, 0]
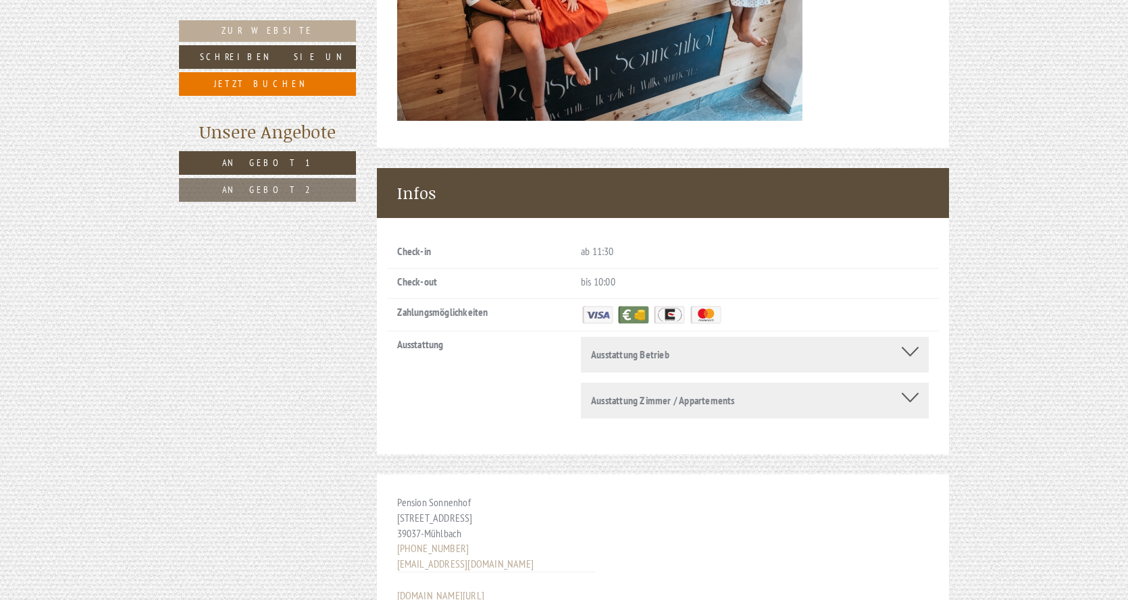
click at [900, 347] on div "Ausstattung Betrieb" at bounding box center [755, 355] width 328 height 16
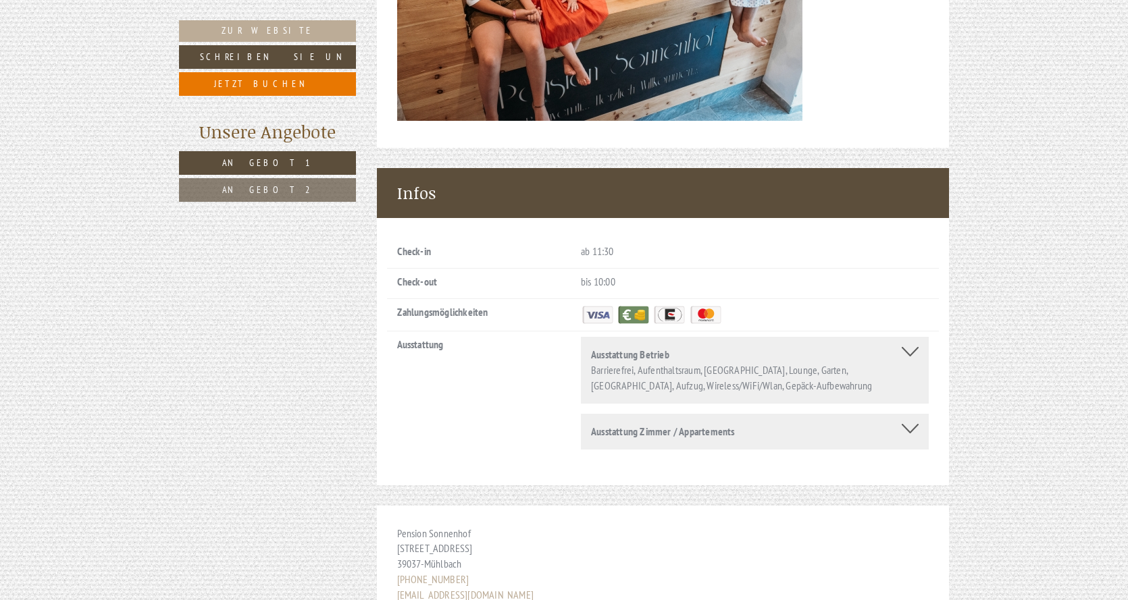
scroll to position [5741, 0]
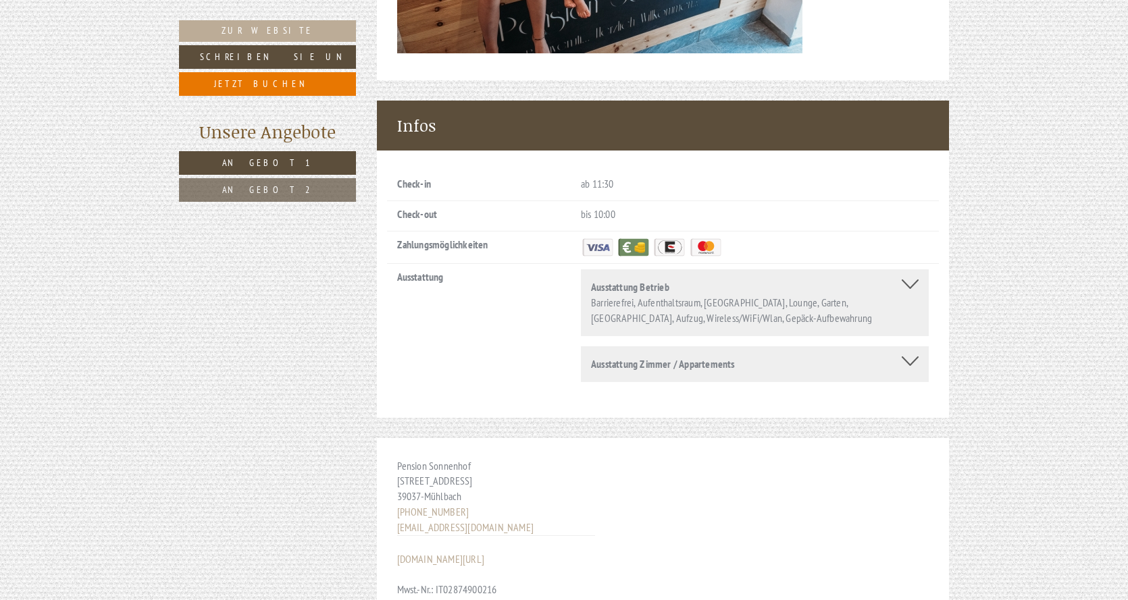
click at [904, 346] on div "Ausstattung Zimmer / Appartements TV, Bademantel, Haartrockner, Handtuchwärmer,…" at bounding box center [755, 364] width 348 height 36
click at [911, 357] on div at bounding box center [910, 361] width 17 height 9
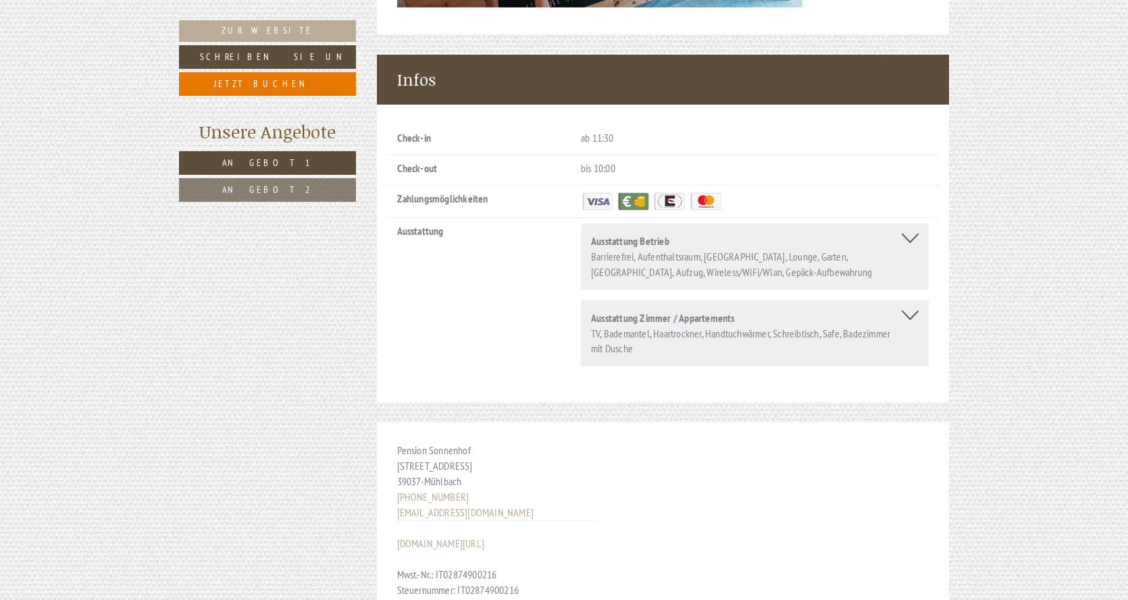
scroll to position [5778, 0]
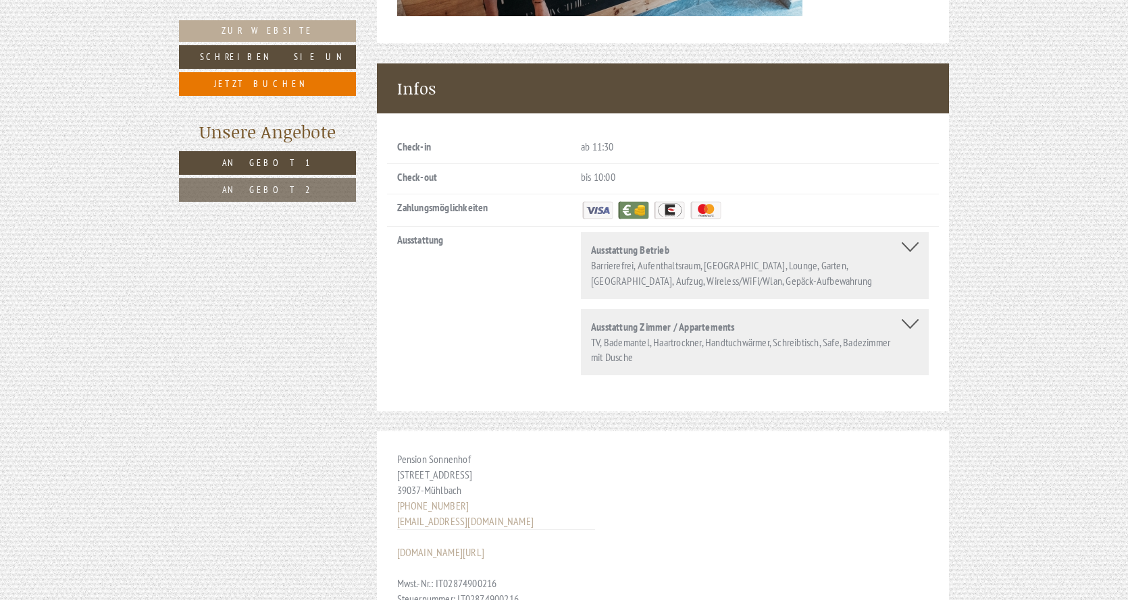
click at [910, 319] on div at bounding box center [910, 323] width 17 height 9
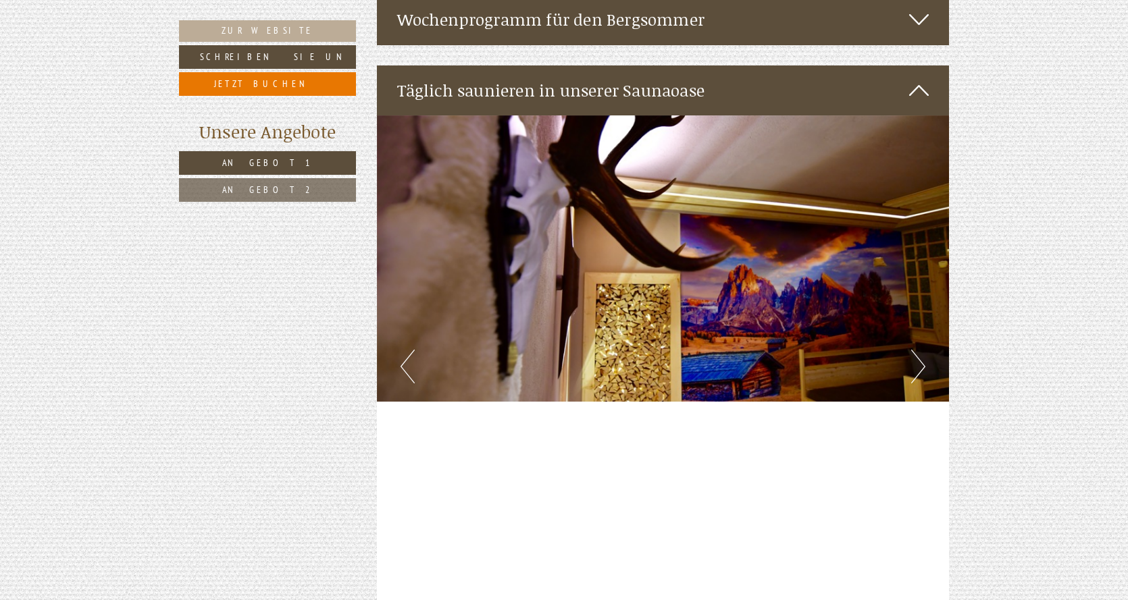
scroll to position [2776, 0]
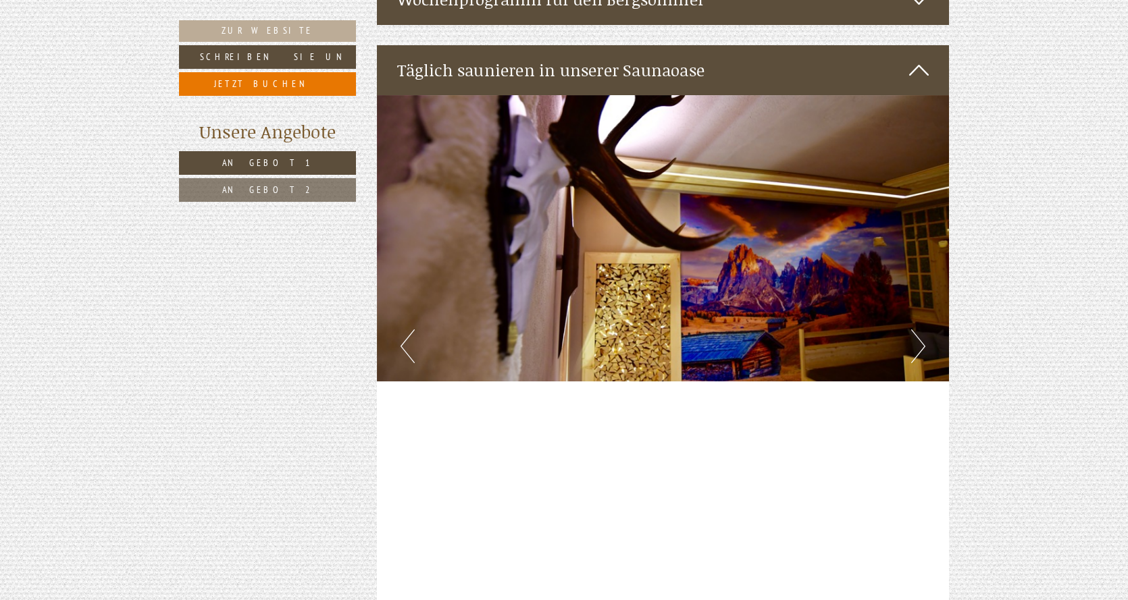
click at [922, 330] on button "Next" at bounding box center [918, 347] width 14 height 34
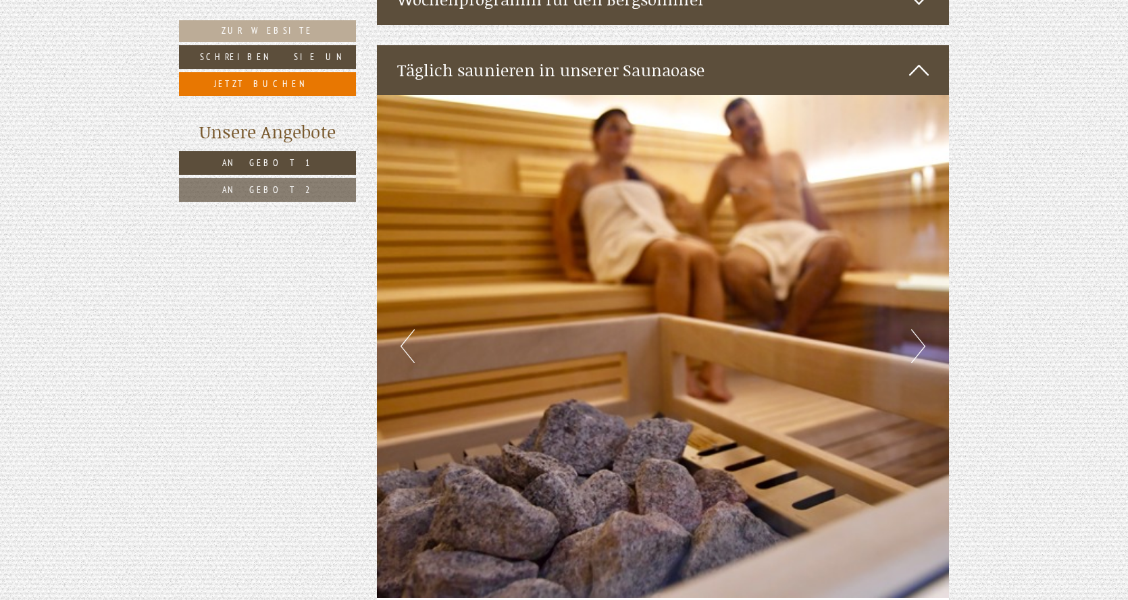
click at [922, 330] on button "Next" at bounding box center [918, 347] width 14 height 34
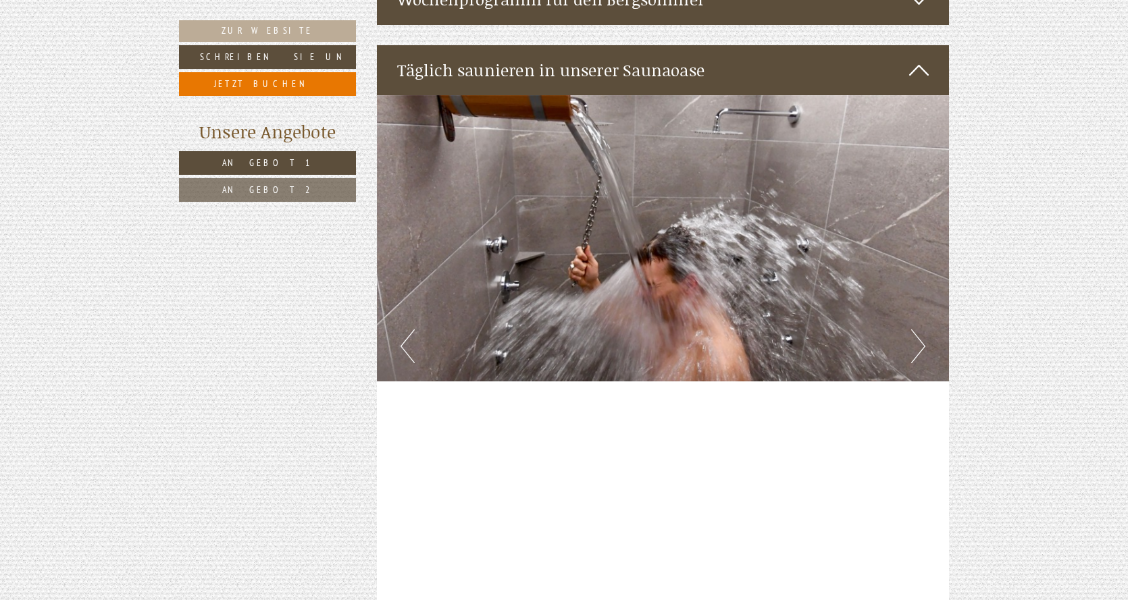
click at [922, 330] on button "Next" at bounding box center [918, 347] width 14 height 34
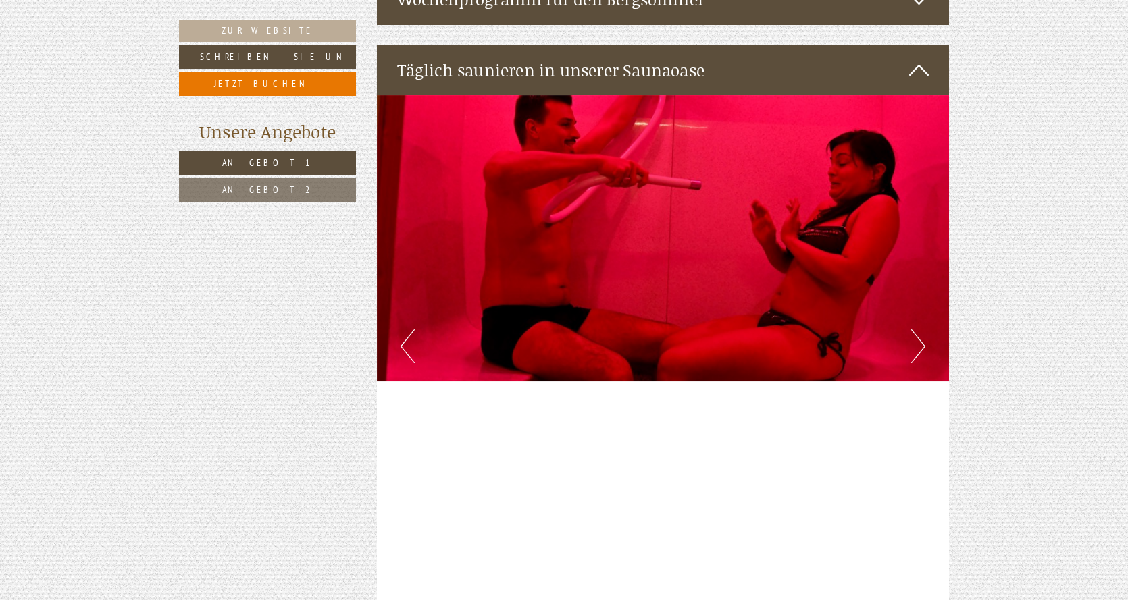
click at [922, 330] on button "Next" at bounding box center [918, 347] width 14 height 34
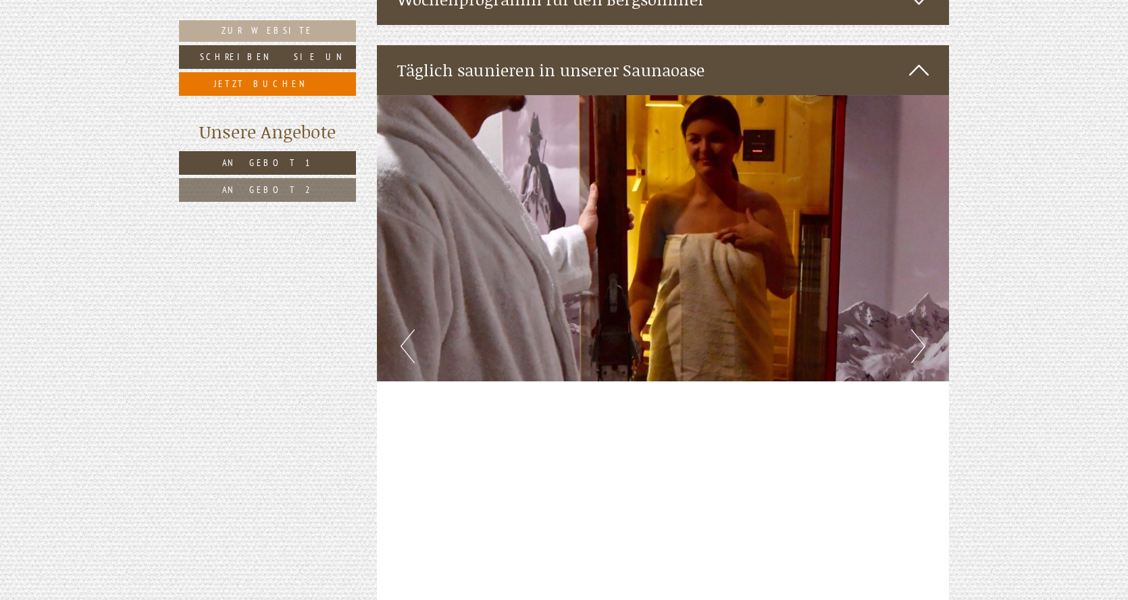
click at [922, 330] on button "Next" at bounding box center [918, 347] width 14 height 34
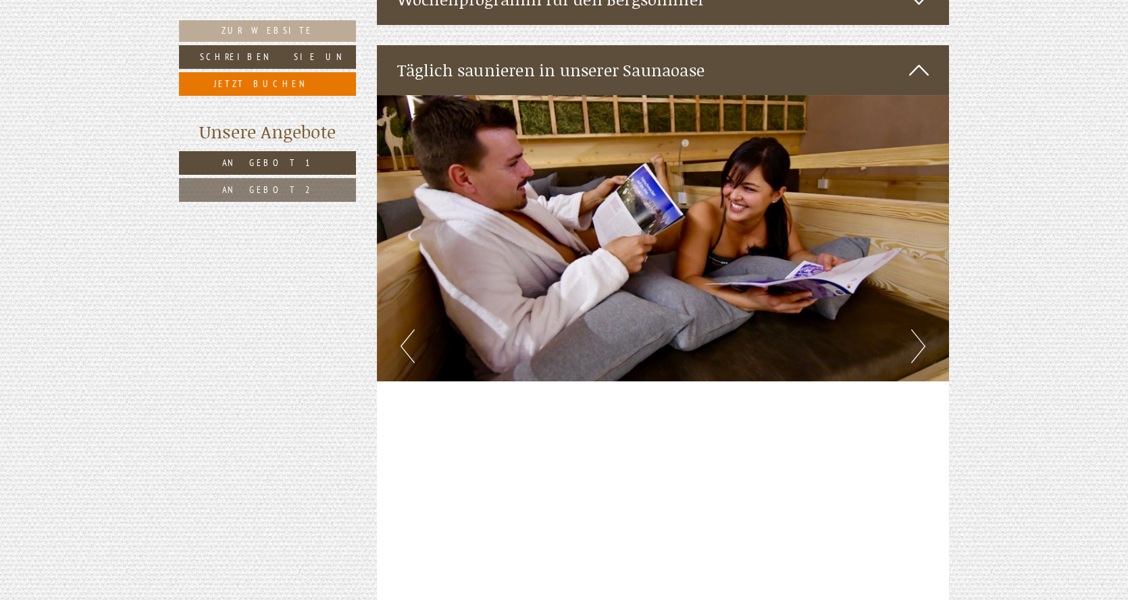
click at [922, 330] on button "Next" at bounding box center [918, 347] width 14 height 34
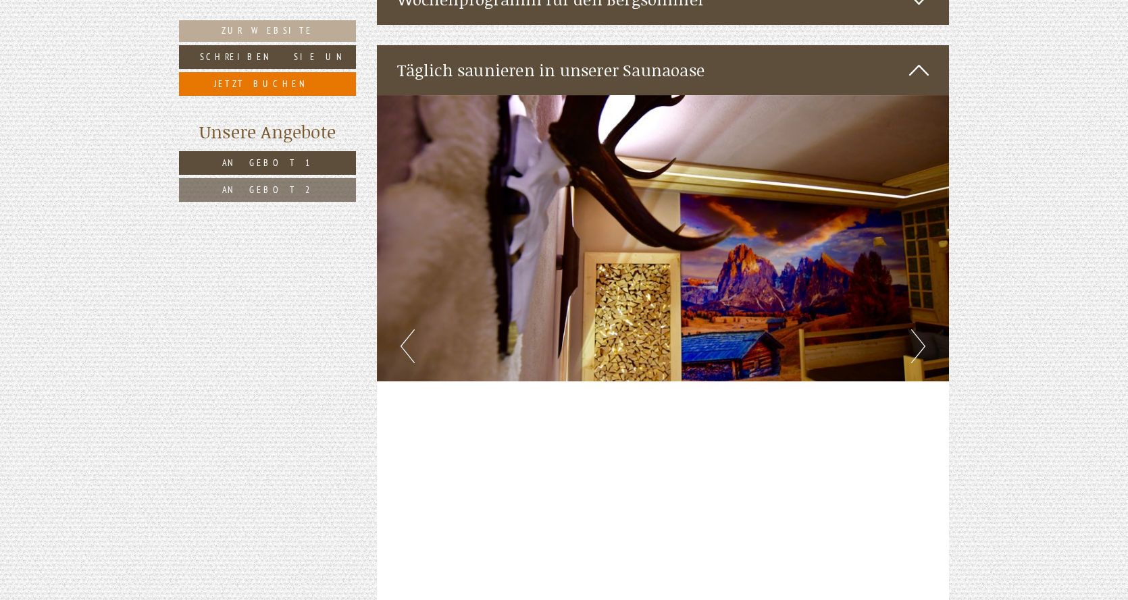
click at [922, 330] on button "Next" at bounding box center [918, 347] width 14 height 34
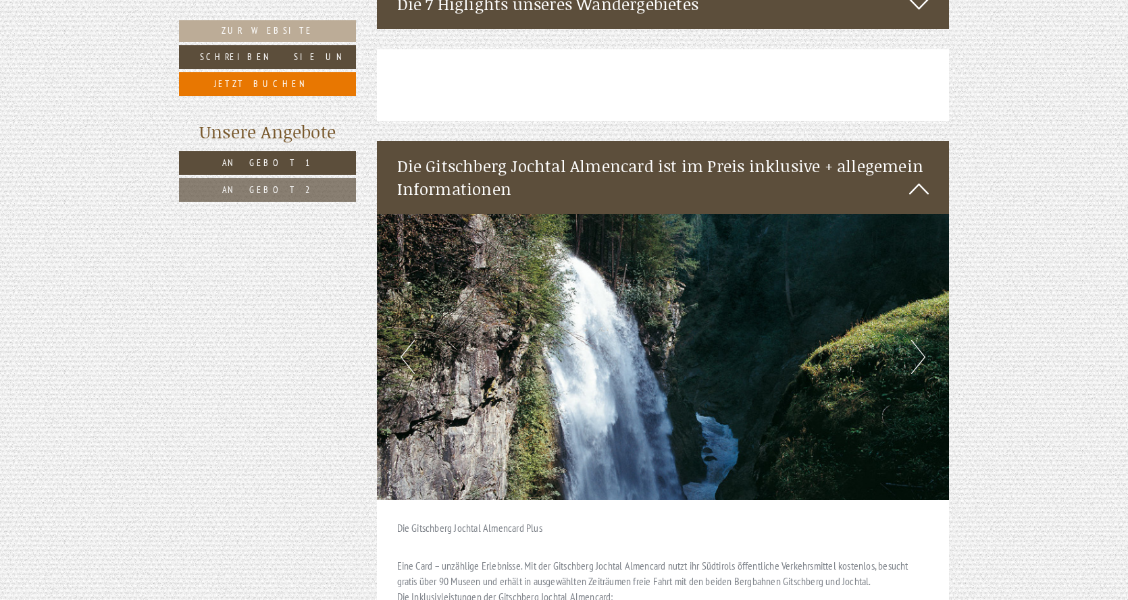
scroll to position [1222, 0]
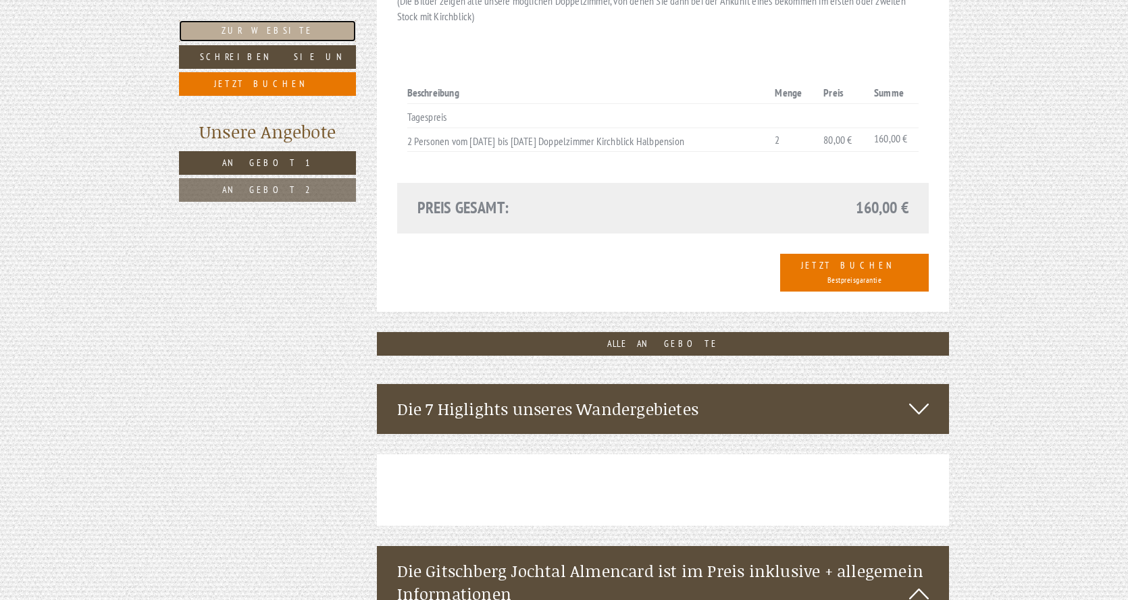
click at [245, 24] on link "Zur Website" at bounding box center [267, 31] width 177 height 22
